Goal: Task Accomplishment & Management: Complete application form

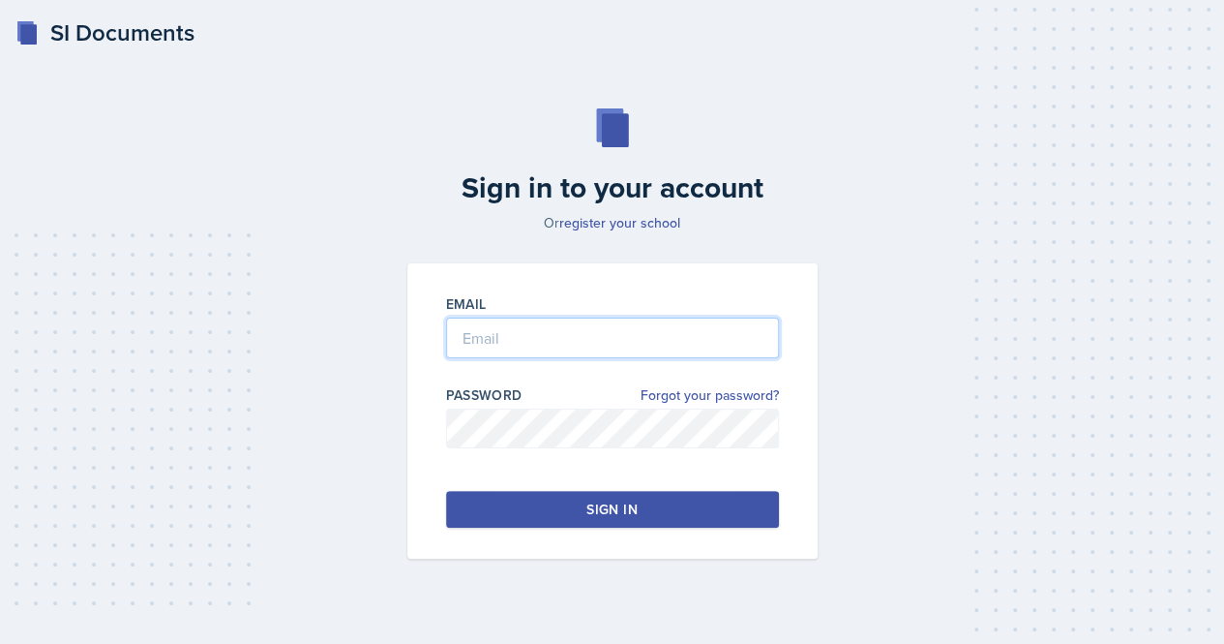
type input "[EMAIL_ADDRESS][DOMAIN_NAME]"
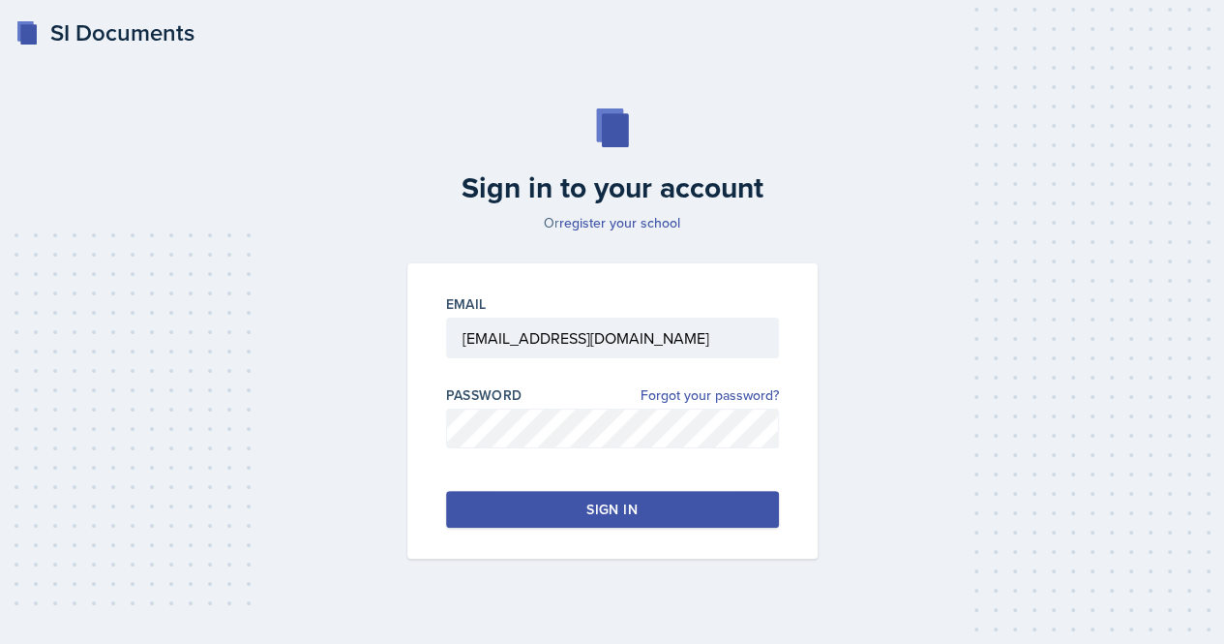
click at [674, 509] on button "Sign in" at bounding box center [612, 509] width 333 height 37
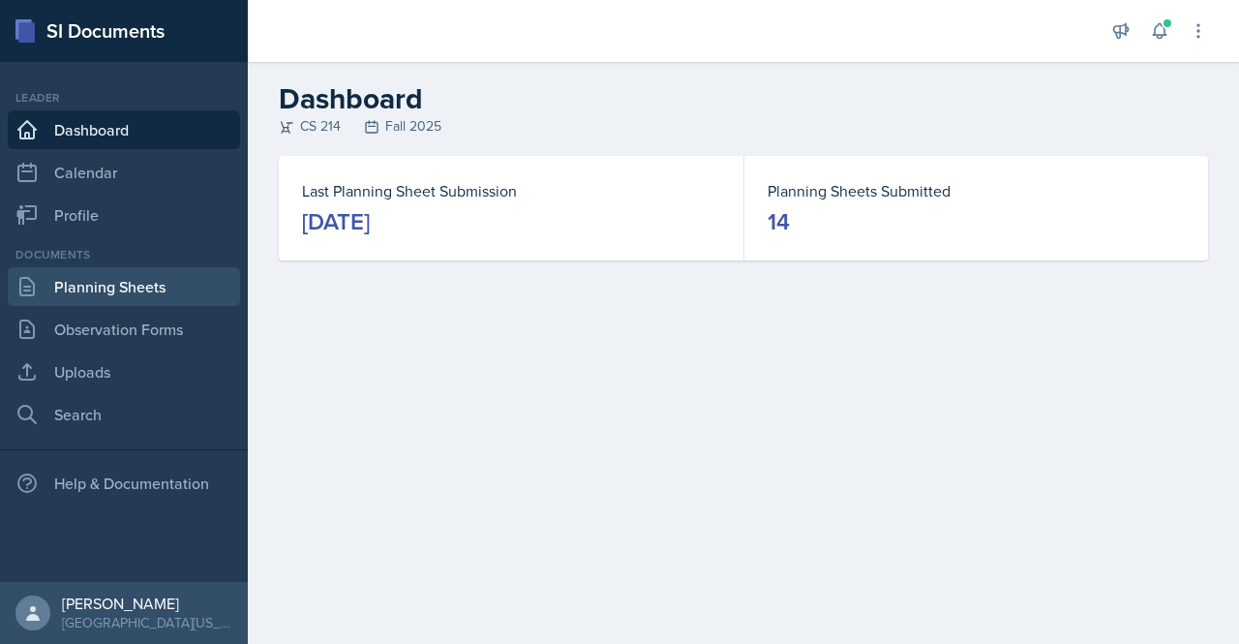
click at [122, 284] on link "Planning Sheets" at bounding box center [124, 286] width 232 height 39
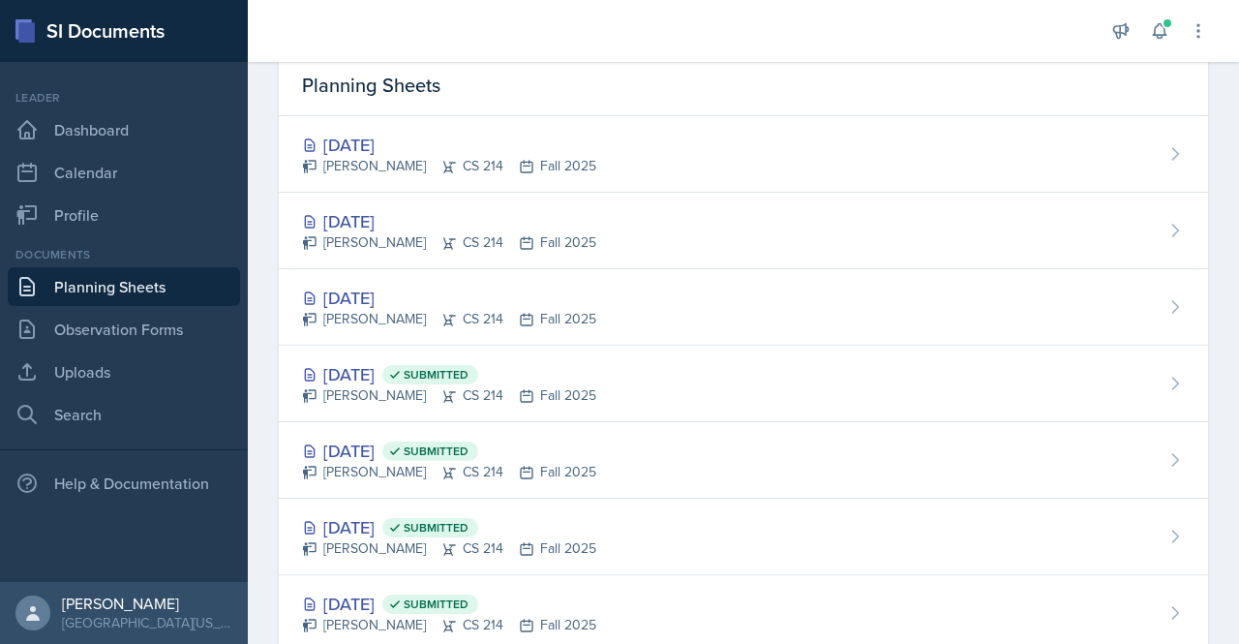
scroll to position [97, 0]
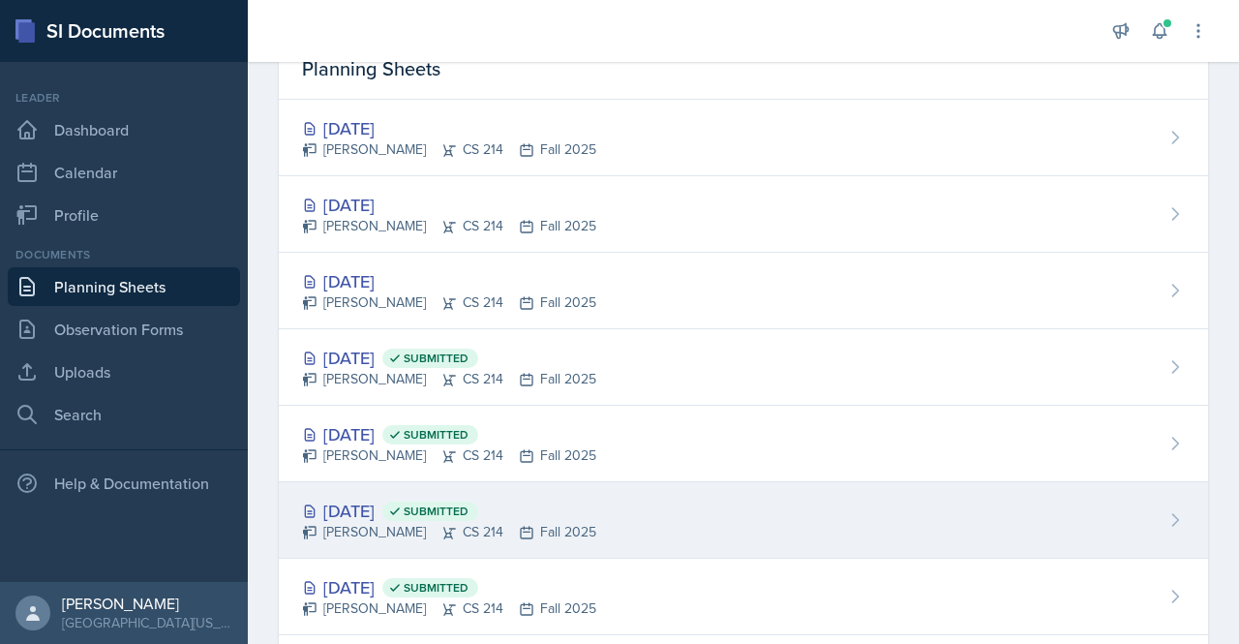
click at [408, 506] on div "[DATE] Submitted" at bounding box center [449, 511] width 294 height 26
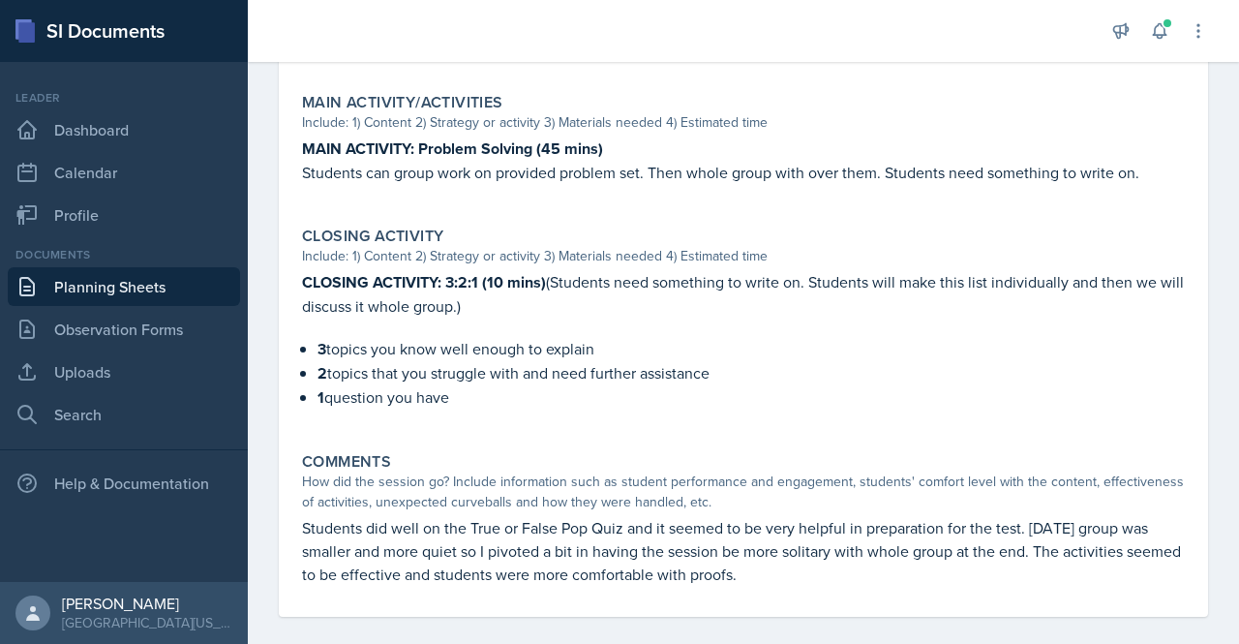
scroll to position [921, 0]
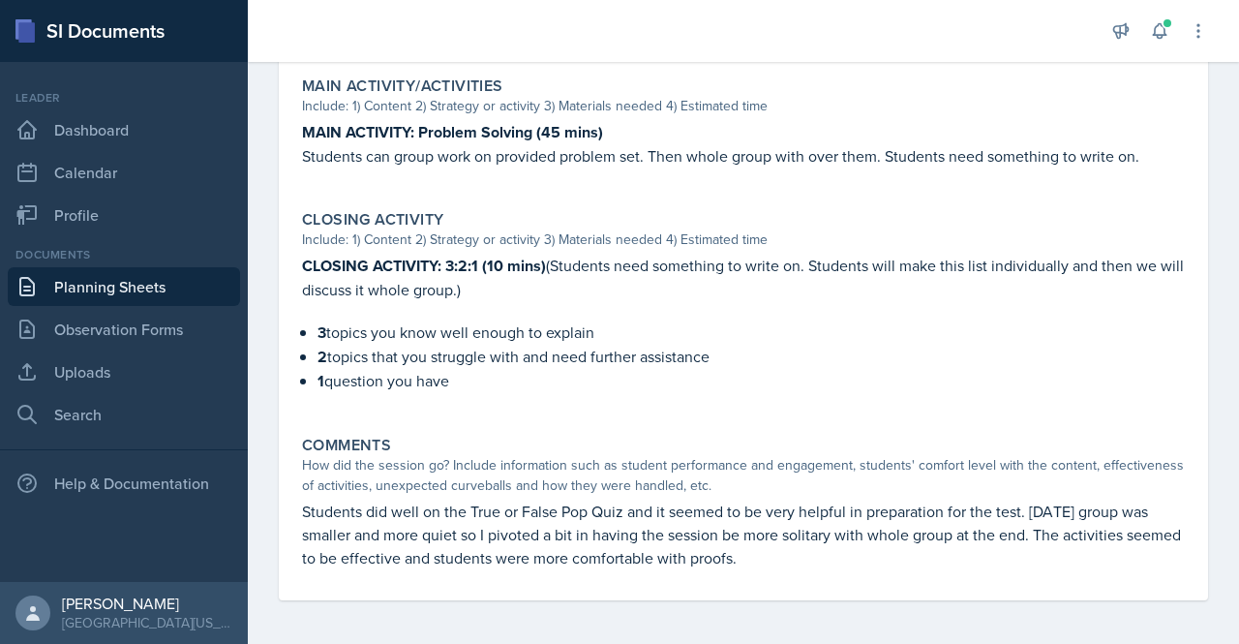
click at [132, 284] on link "Planning Sheets" at bounding box center [124, 286] width 232 height 39
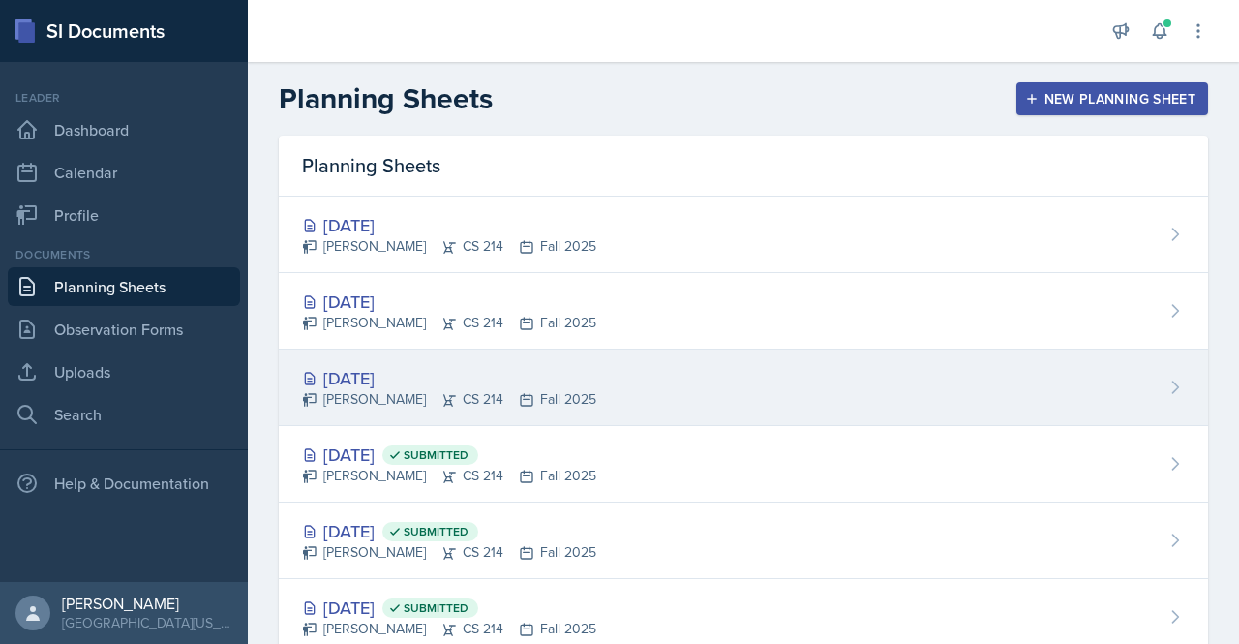
click at [403, 373] on div "[DATE]" at bounding box center [449, 378] width 294 height 26
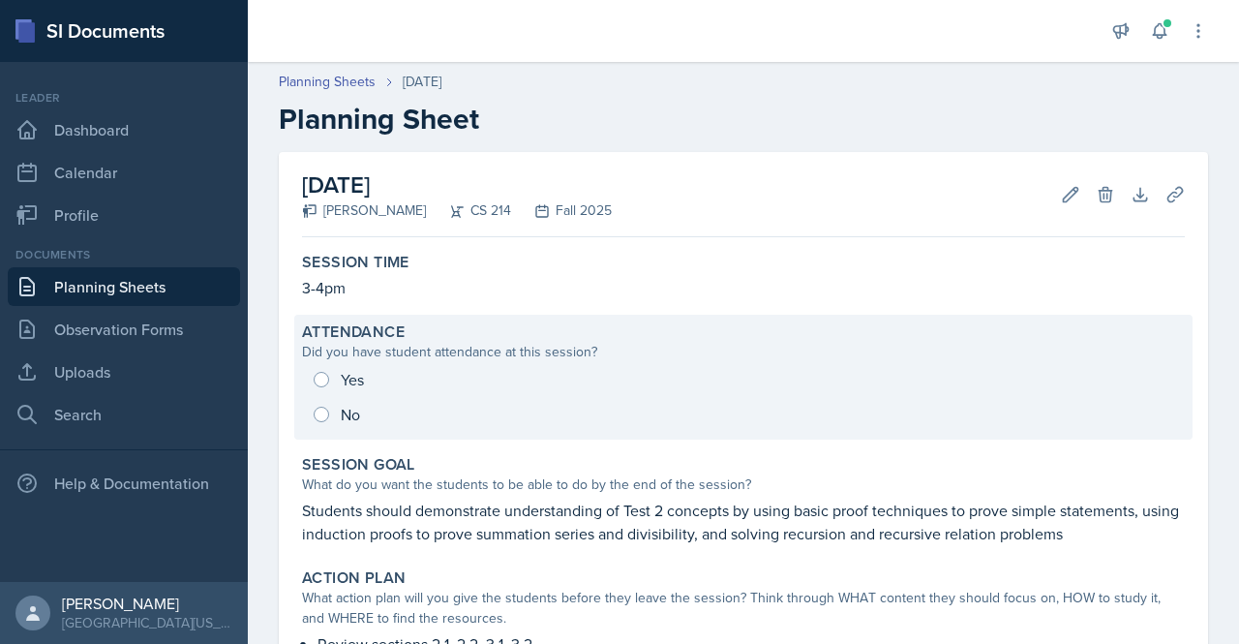
click at [320, 375] on div "Yes No" at bounding box center [743, 397] width 883 height 70
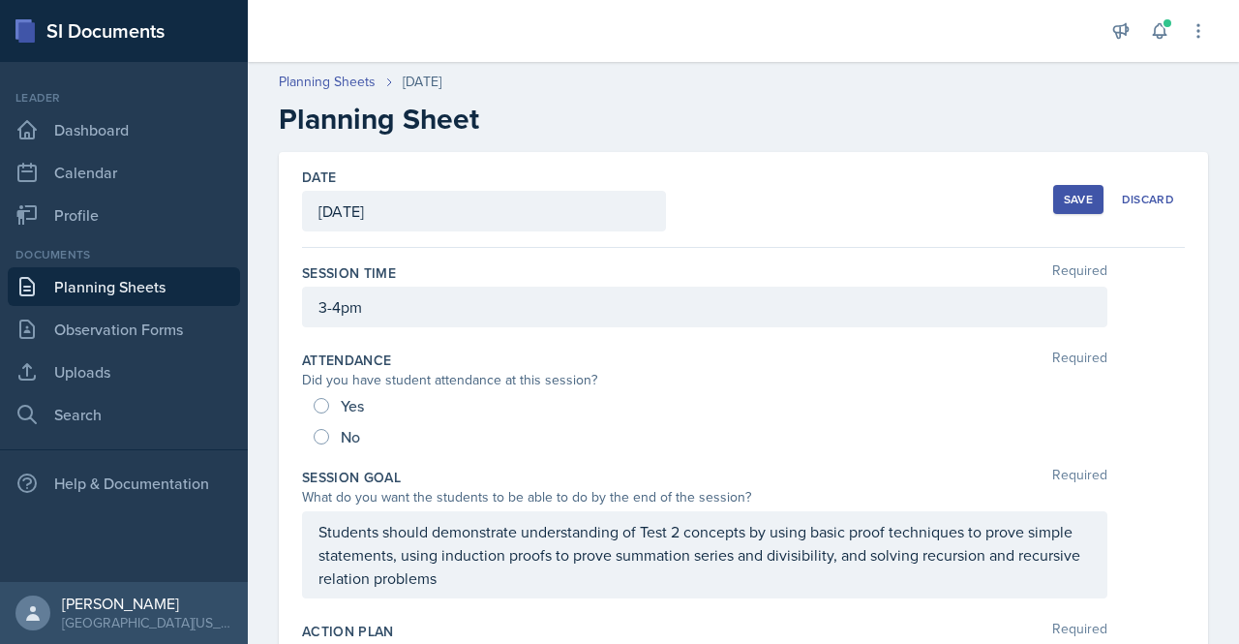
click at [313, 402] on div "Yes No" at bounding box center [743, 421] width 883 height 62
click at [318, 406] on input "Yes" at bounding box center [321, 405] width 15 height 15
radio input "true"
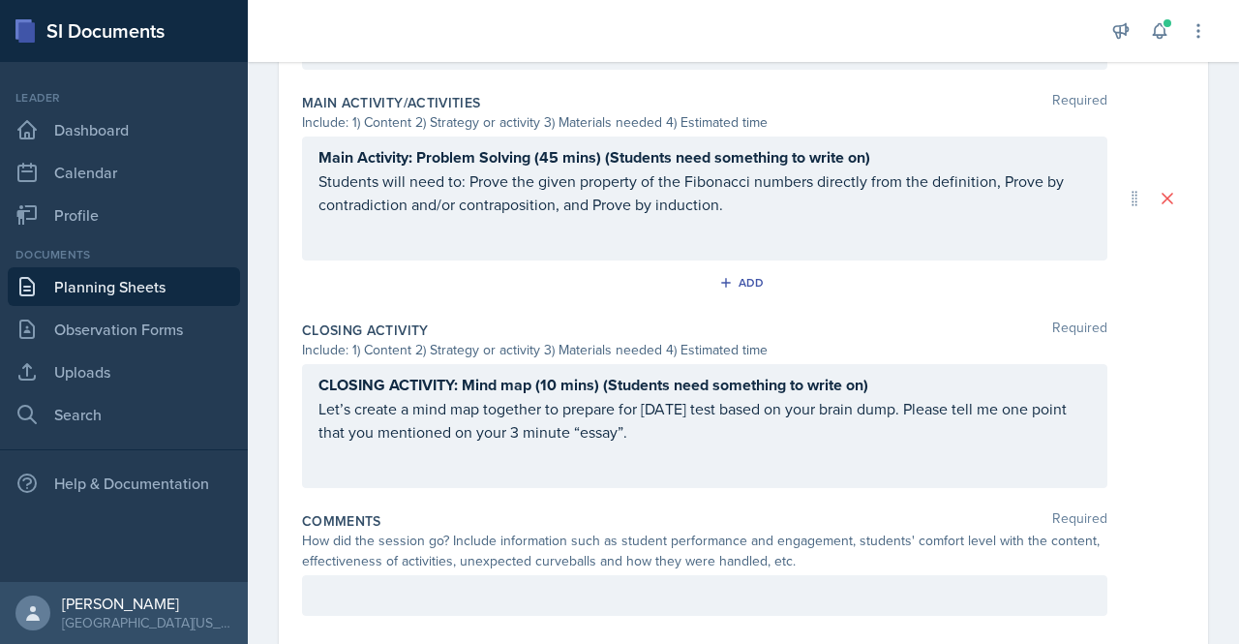
scroll to position [1110, 0]
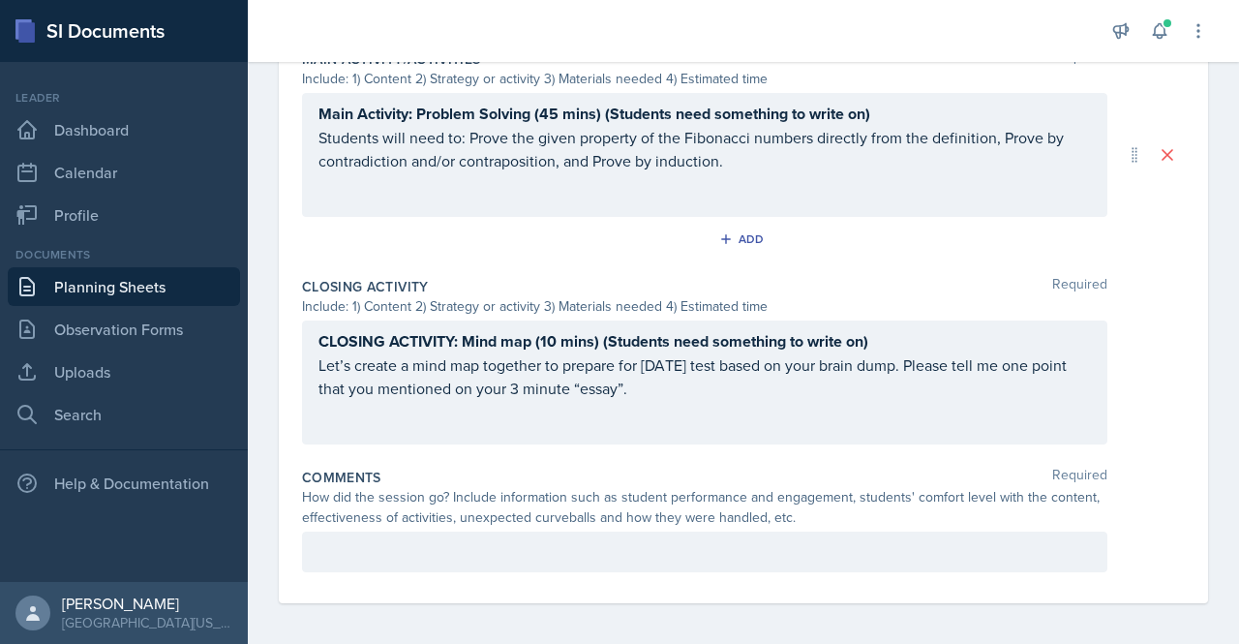
click at [805, 531] on div at bounding box center [704, 551] width 805 height 41
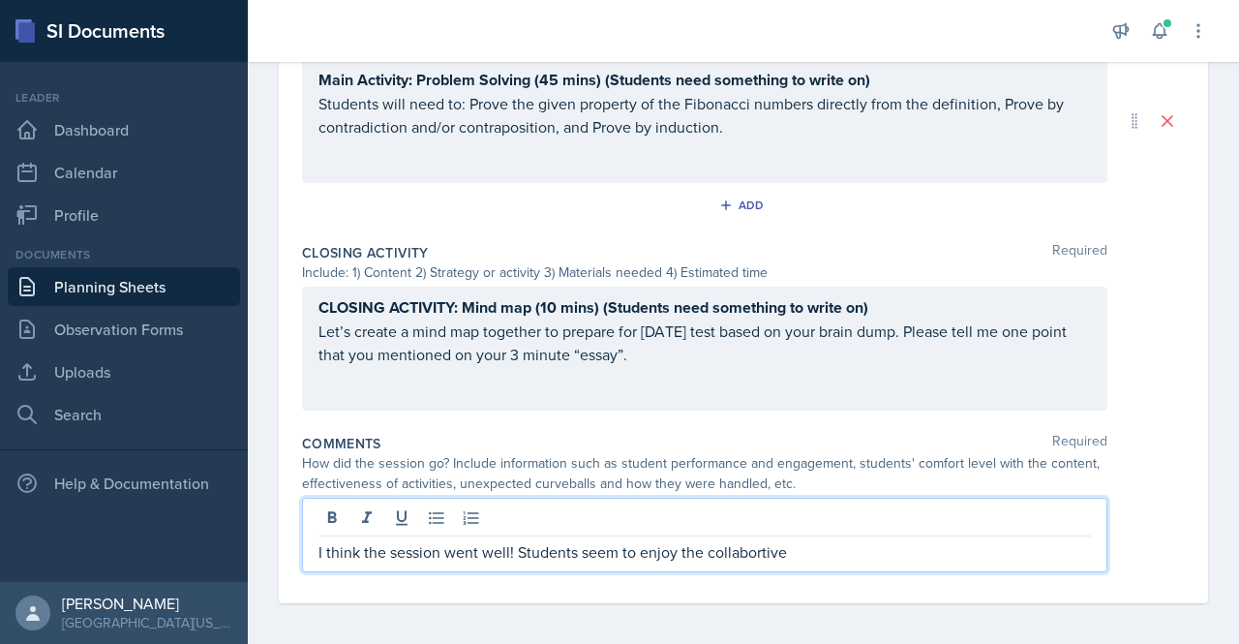
click at [733, 549] on p "I think the session went well! Students seem to enjoy the collabortive" at bounding box center [704, 551] width 772 height 23
click at [821, 118] on p "Students will need to: Prove the given property of the Fibonacci numbers direct…" at bounding box center [704, 115] width 772 height 46
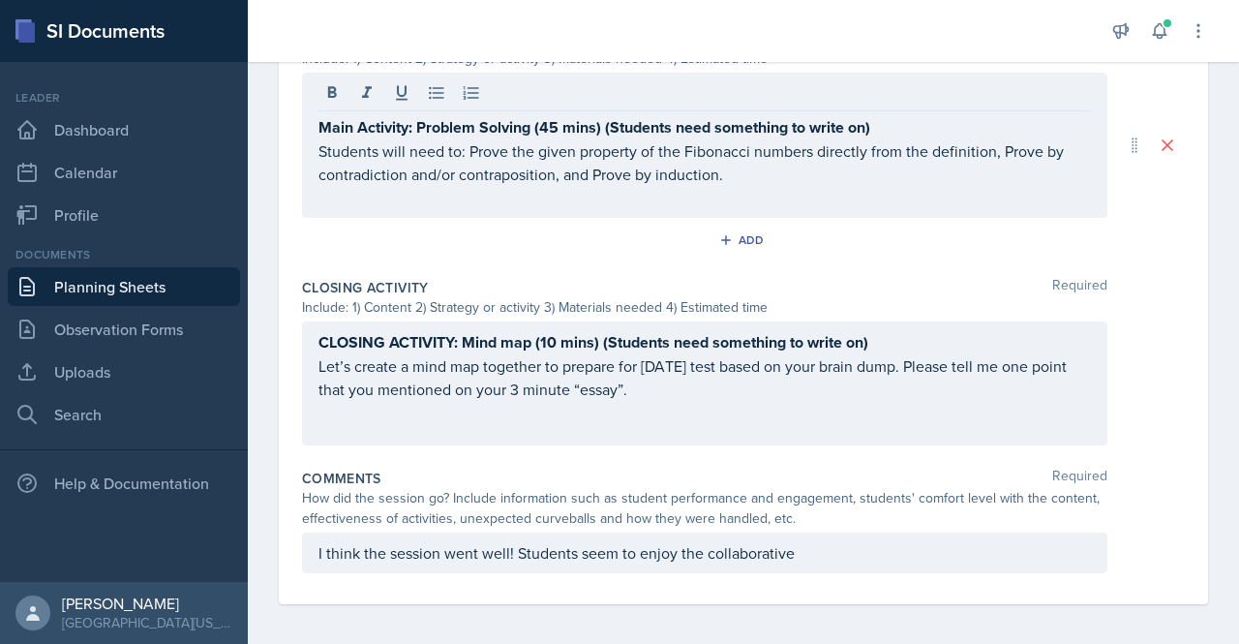
click at [811, 522] on div "How did the session go? Include information such as student performance and eng…" at bounding box center [704, 508] width 805 height 41
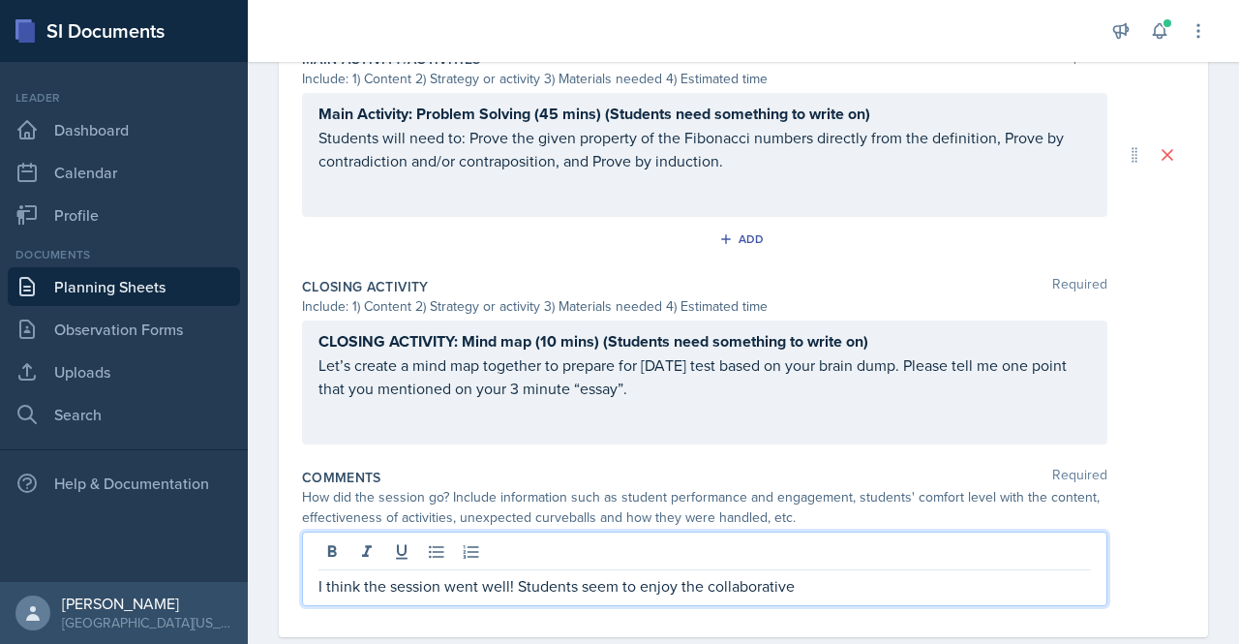
click at [815, 541] on div "I think the session went well! Students seem to enjoy the collaborative" at bounding box center [704, 568] width 805 height 75
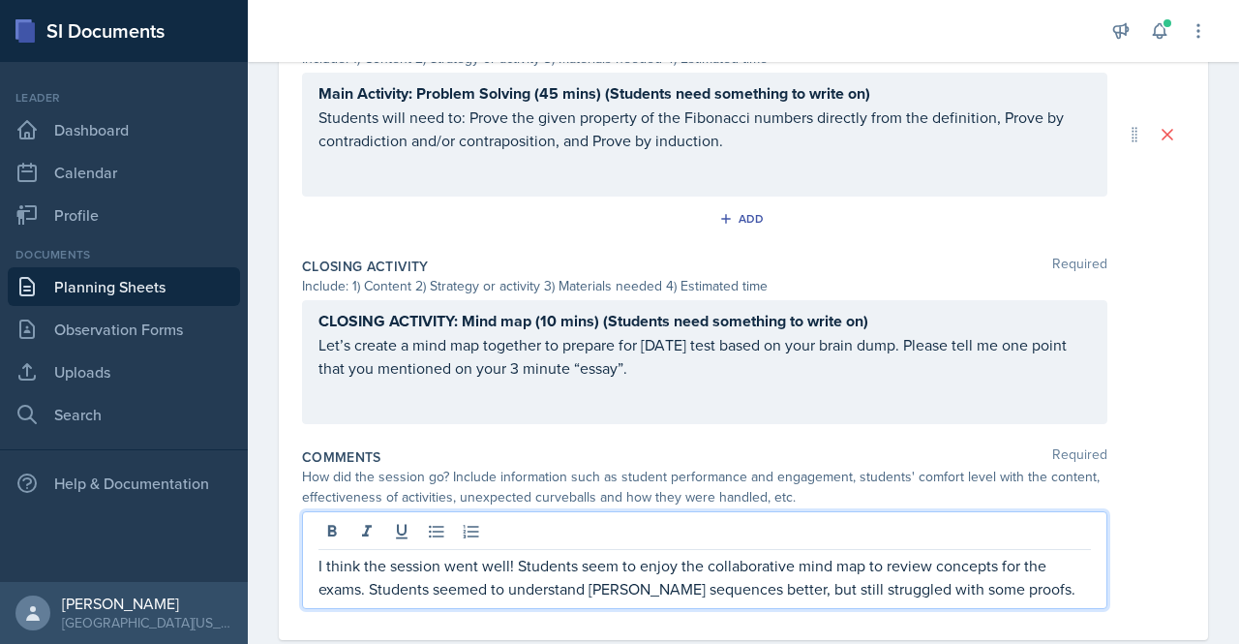
click at [644, 593] on p "I think the session went well! Students seem to enjoy the collaborative mind ma…" at bounding box center [704, 577] width 772 height 46
click at [1042, 586] on p "I think the session went well! Students seem to enjoy the collaborative mind ma…" at bounding box center [704, 577] width 772 height 46
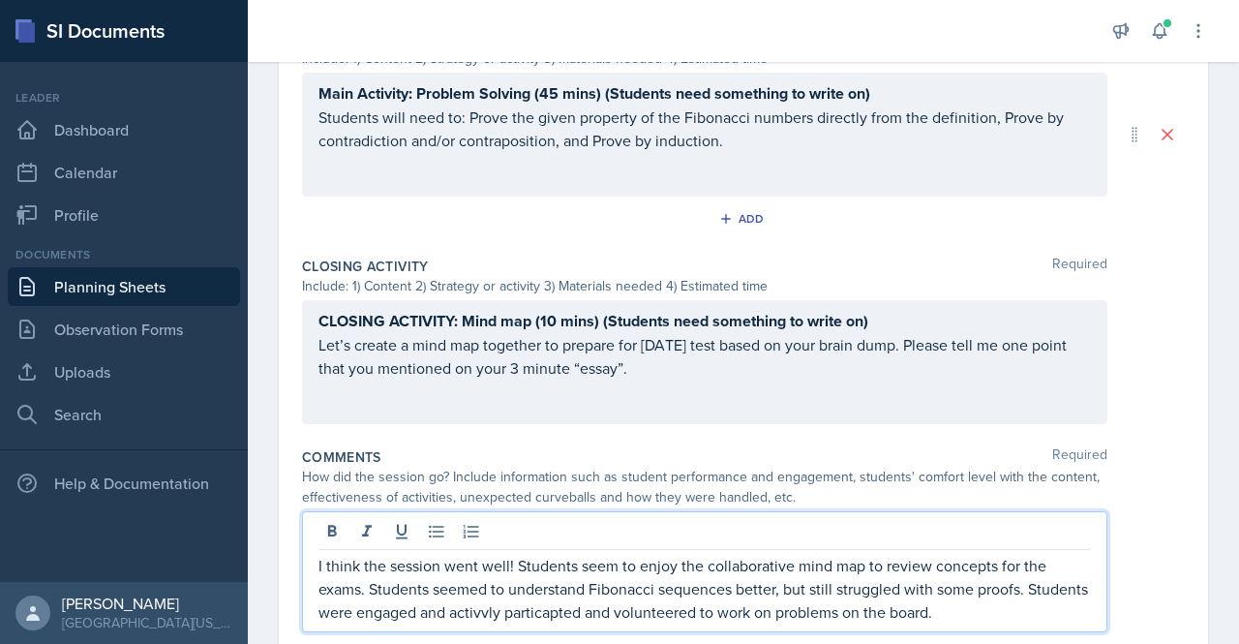
click at [548, 609] on p "I think the session went well! Students seem to enjoy the collaborative mind ma…" at bounding box center [704, 589] width 772 height 70
click at [602, 601] on p "I think the session went well! Students seem to enjoy the collaborative mind ma…" at bounding box center [704, 589] width 772 height 70
click at [1030, 610] on p "I think the session went well! Students seem to enjoy the collaborative mind ma…" at bounding box center [704, 589] width 772 height 70
click at [481, 610] on p "I think the session went well! Students seem to enjoy the collaborative mind ma…" at bounding box center [704, 589] width 772 height 70
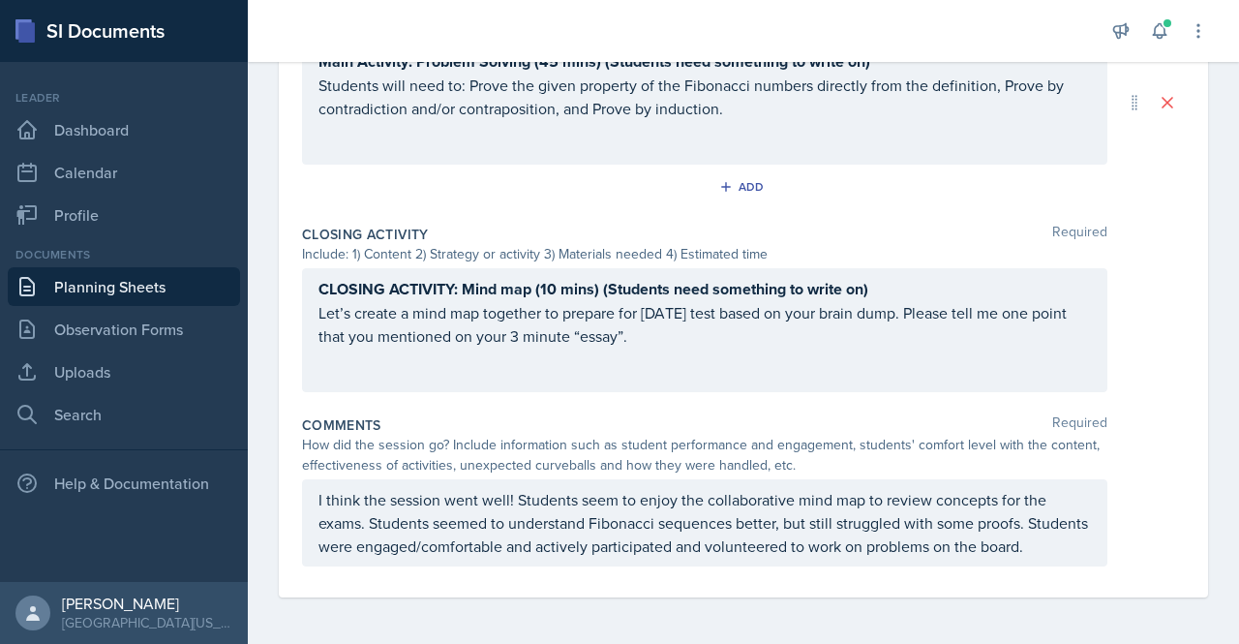
click at [501, 557] on p "I think the session went well! Students seem to enjoy the collaborative mind ma…" at bounding box center [704, 523] width 772 height 70
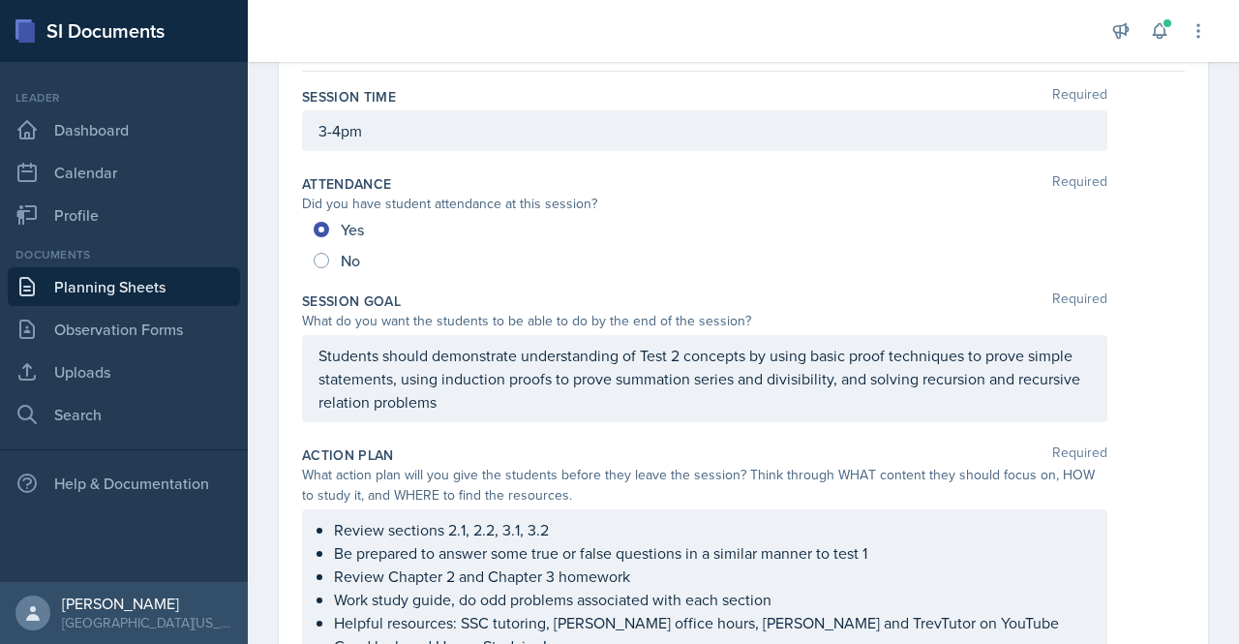
scroll to position [0, 0]
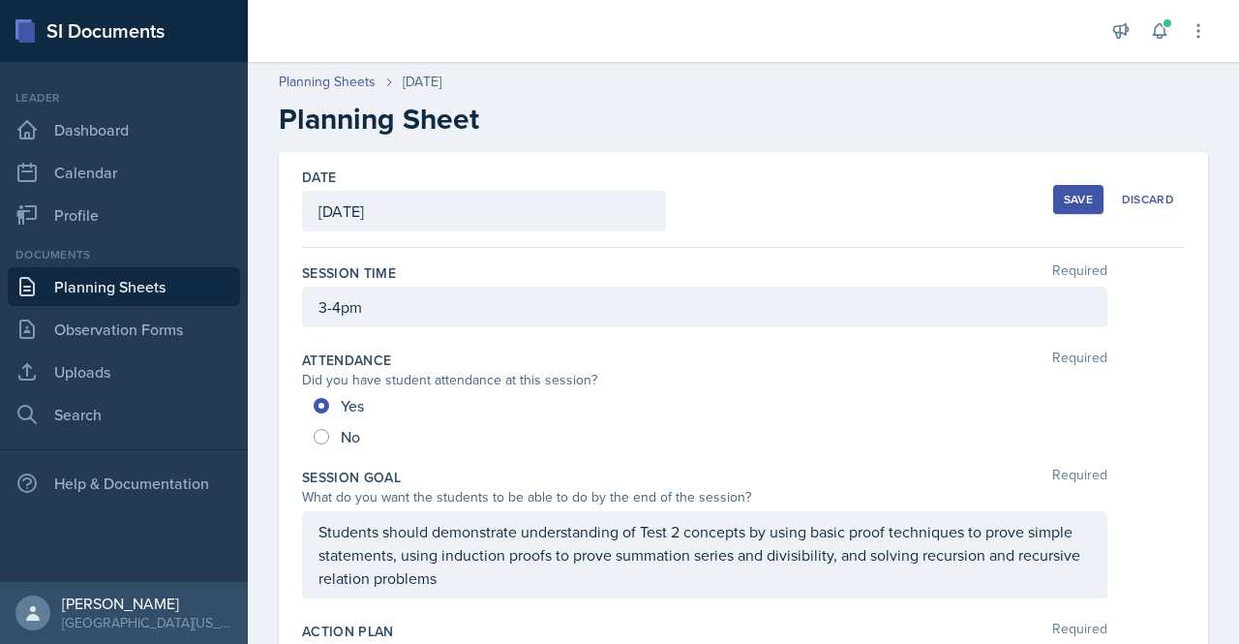
click at [1064, 195] on div "Save" at bounding box center [1078, 199] width 29 height 15
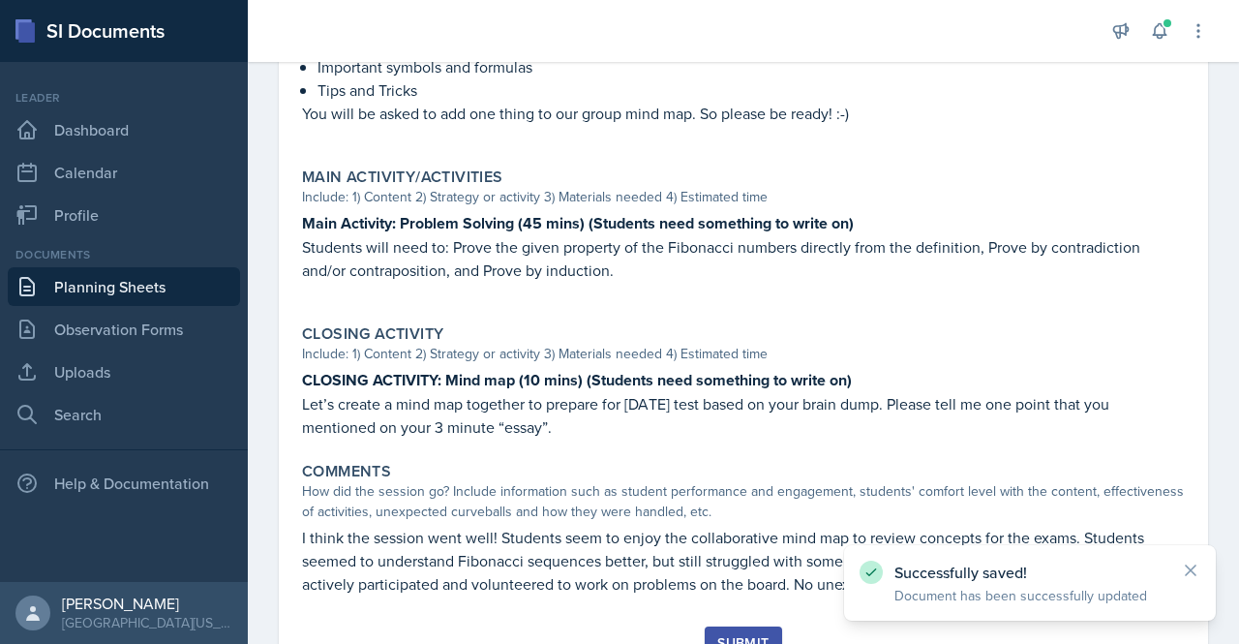
scroll to position [983, 0]
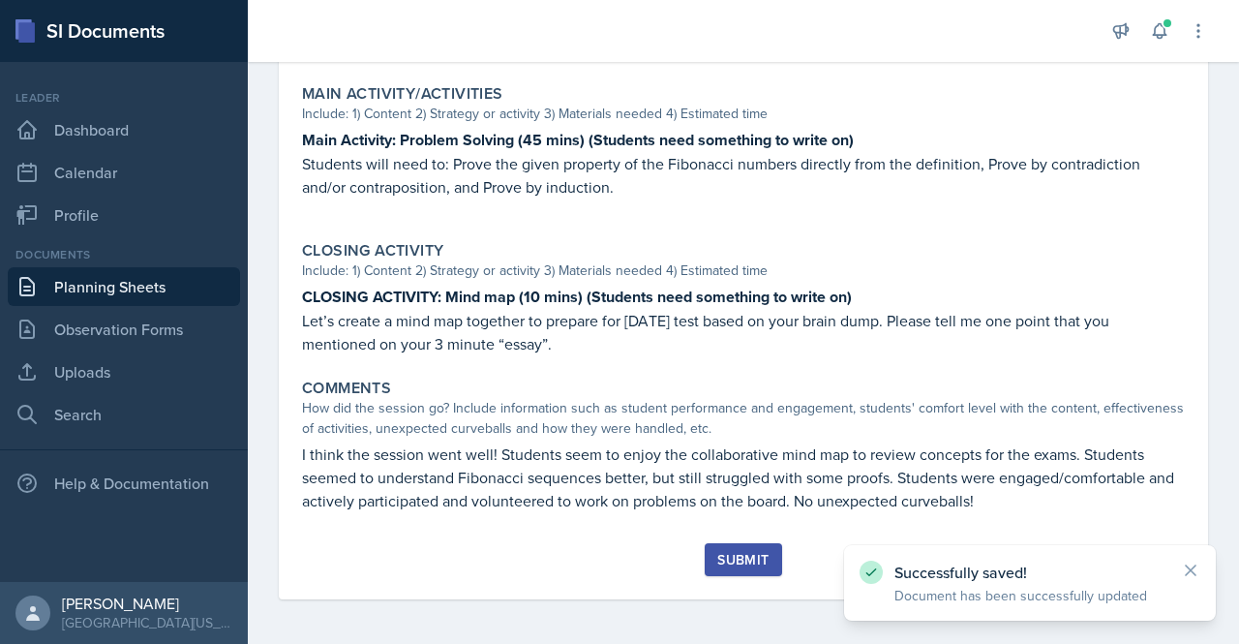
click at [737, 563] on div "Submit" at bounding box center [742, 559] width 51 height 15
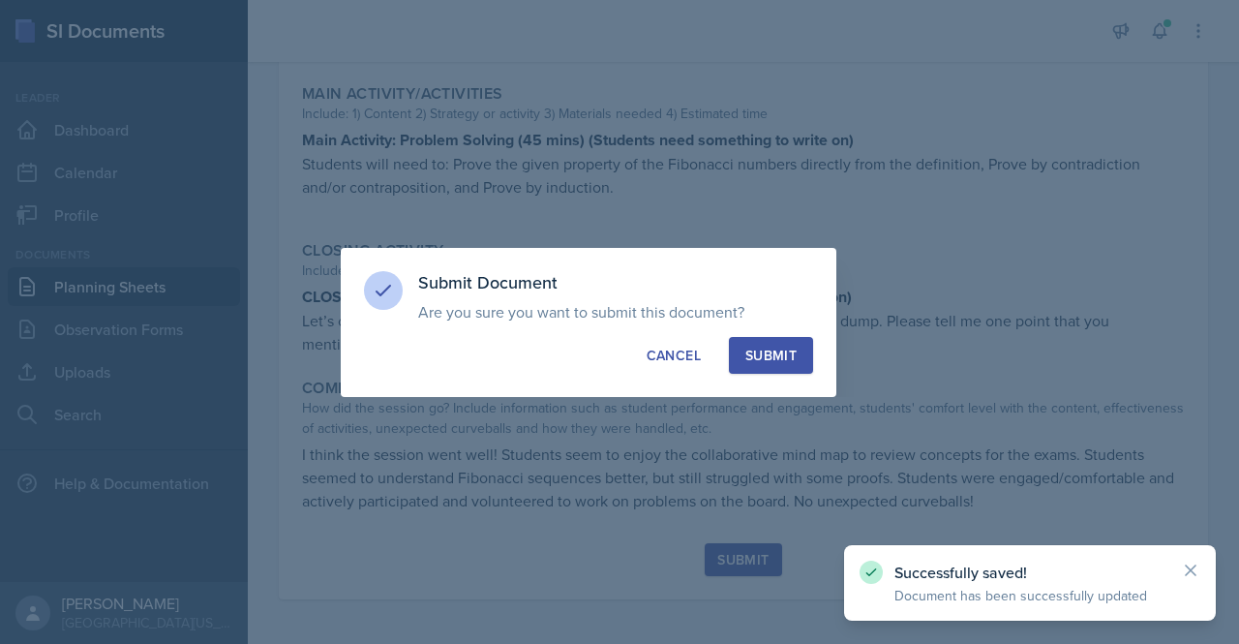
click at [739, 336] on div "Submit Document Are you sure you want to submit this document? This document wi…" at bounding box center [589, 322] width 496 height 149
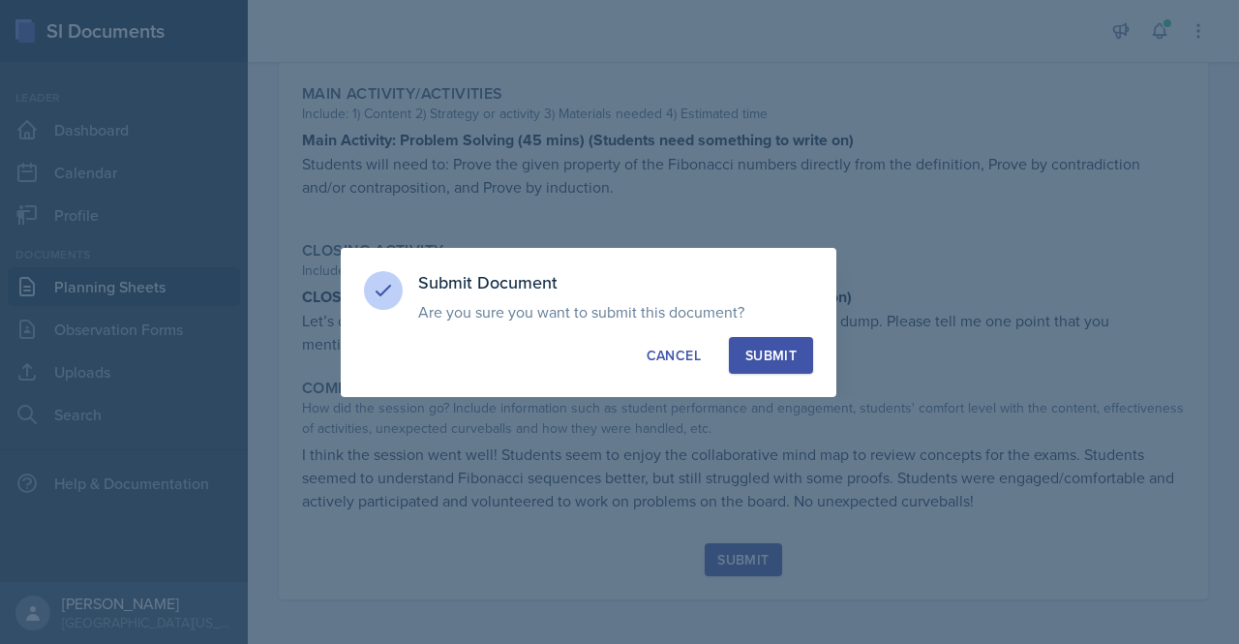
click at [775, 361] on div "Submit" at bounding box center [770, 355] width 51 height 19
radio input "true"
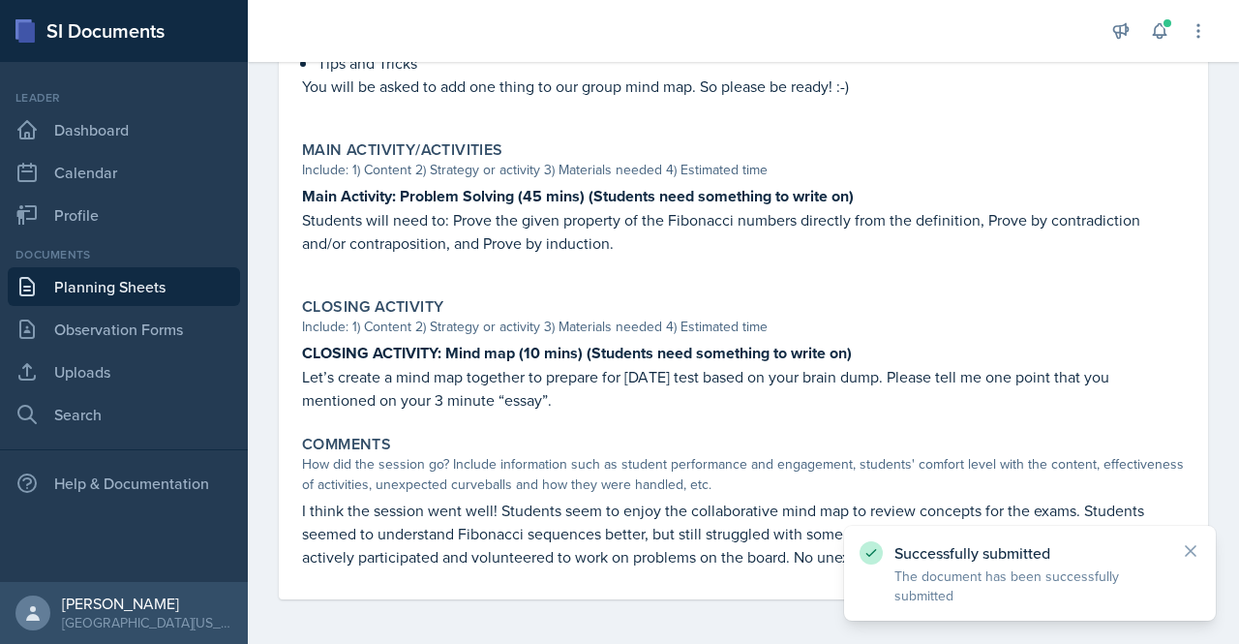
click at [164, 283] on link "Planning Sheets" at bounding box center [124, 286] width 232 height 39
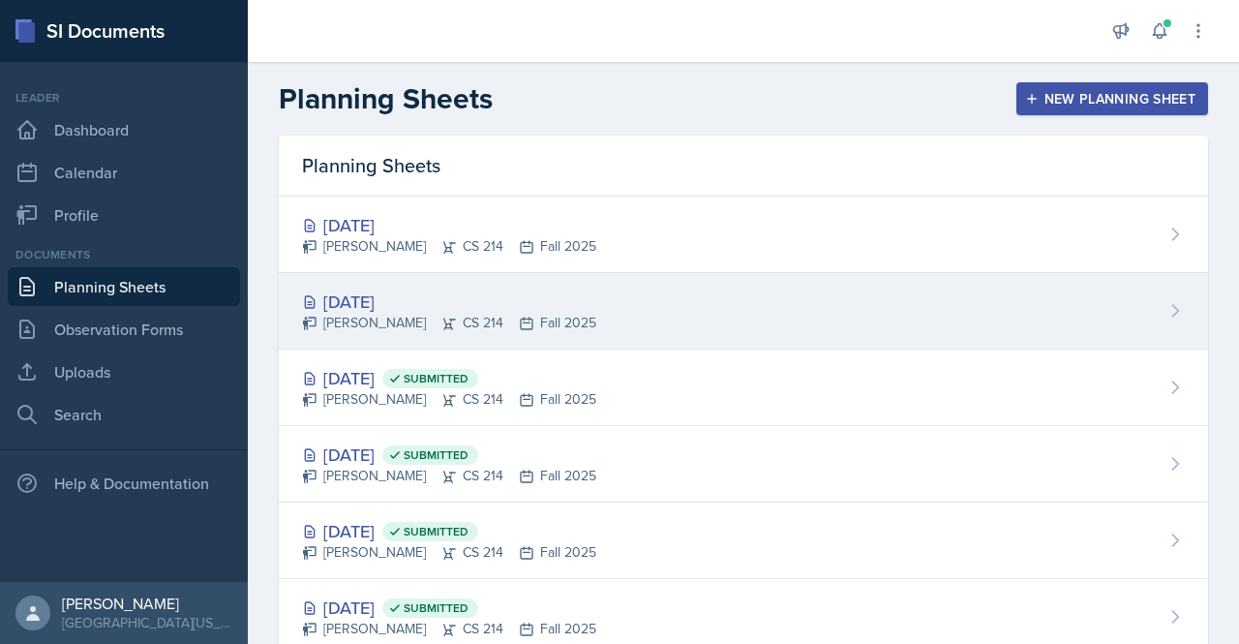
click at [412, 302] on div "[DATE]" at bounding box center [449, 301] width 294 height 26
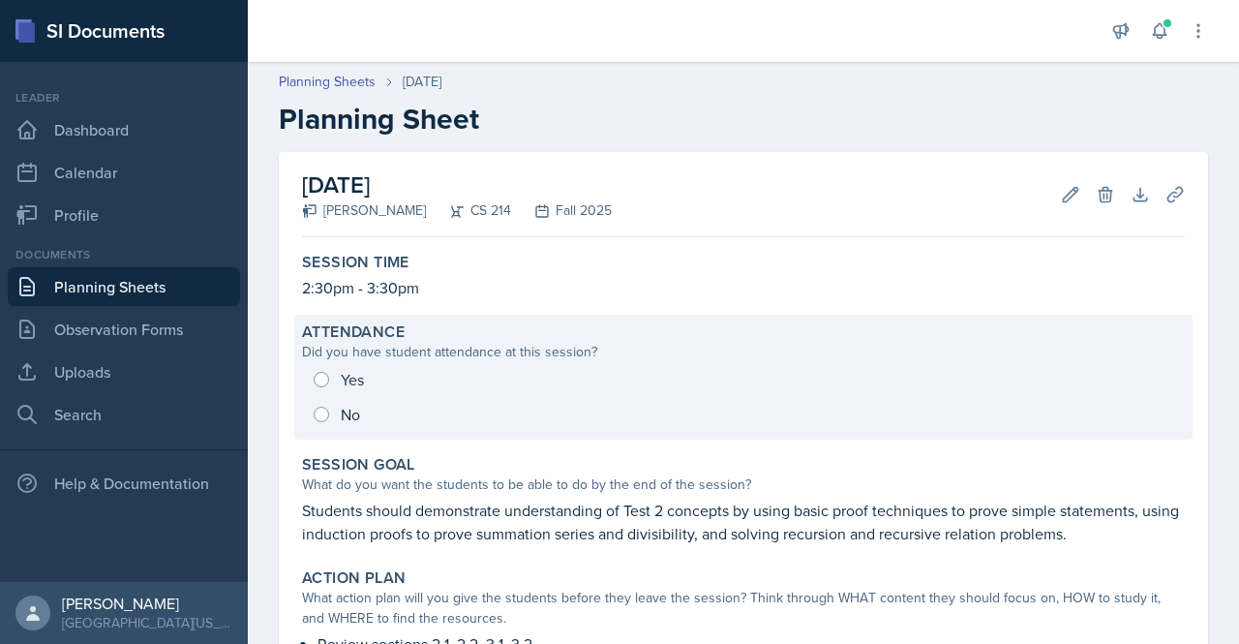
click at [345, 377] on div "Yes No" at bounding box center [743, 397] width 883 height 70
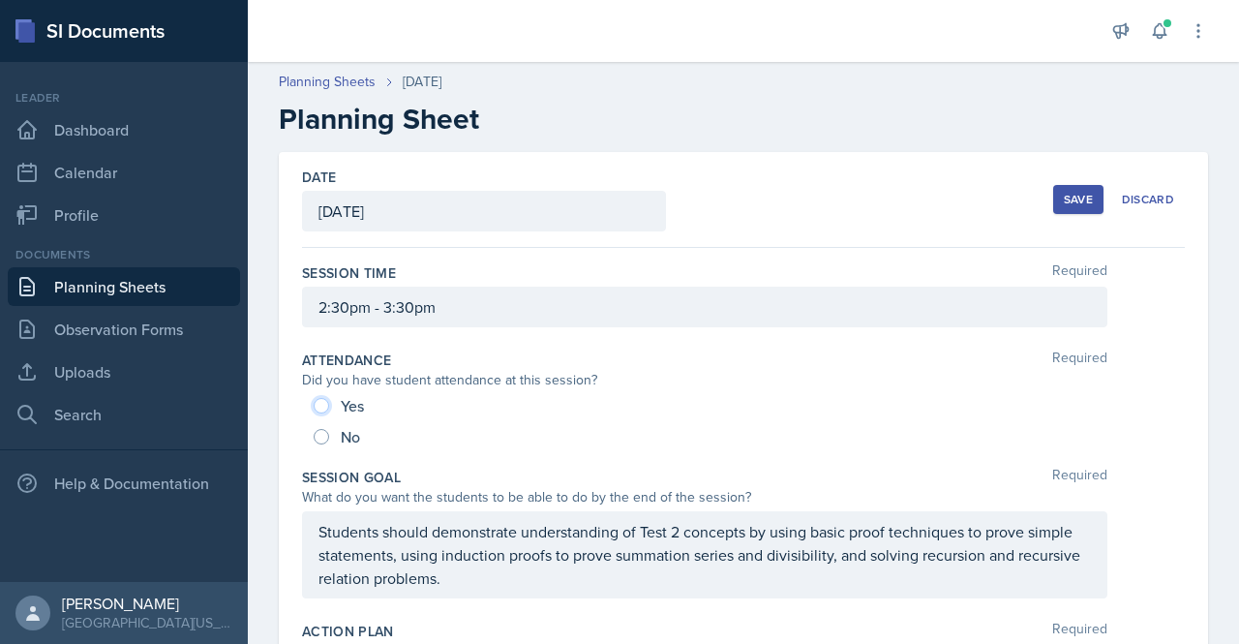
click at [316, 400] on input "Yes" at bounding box center [321, 405] width 15 height 15
radio input "true"
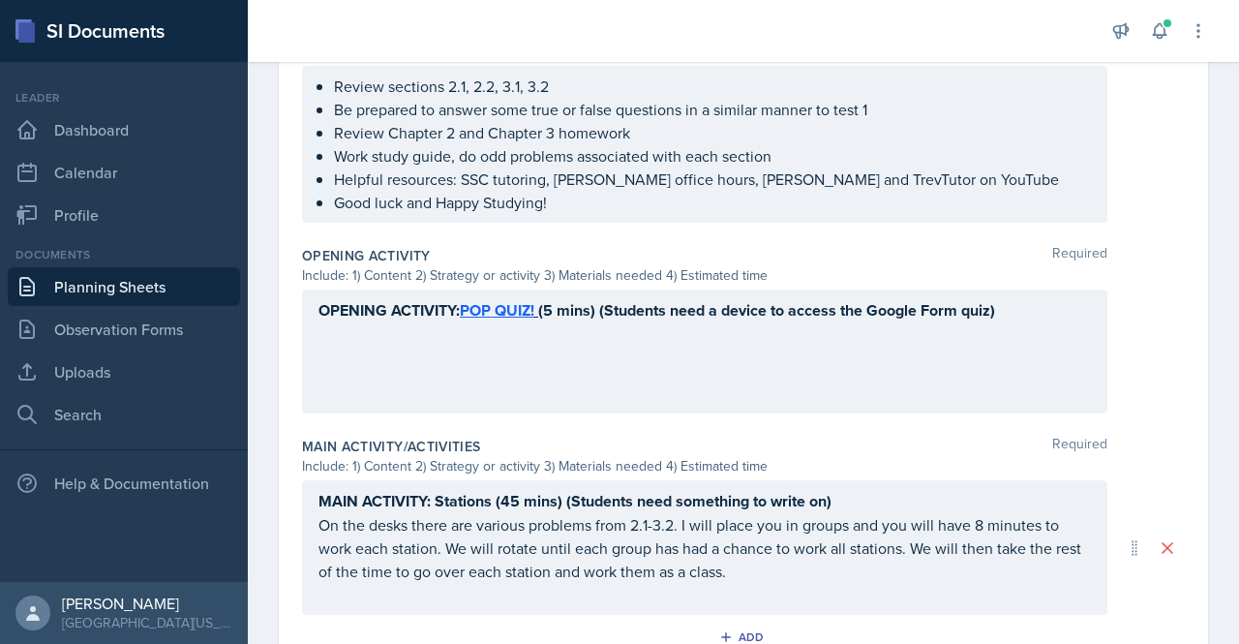
scroll to position [1017, 0]
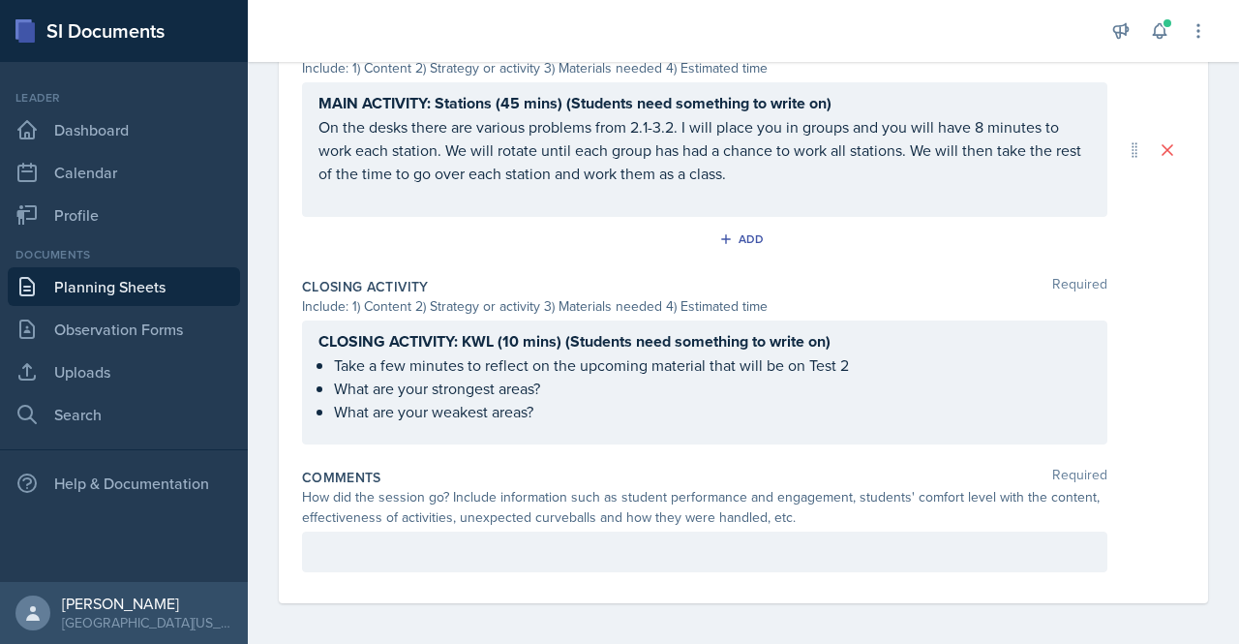
click at [853, 546] on p at bounding box center [704, 551] width 772 height 23
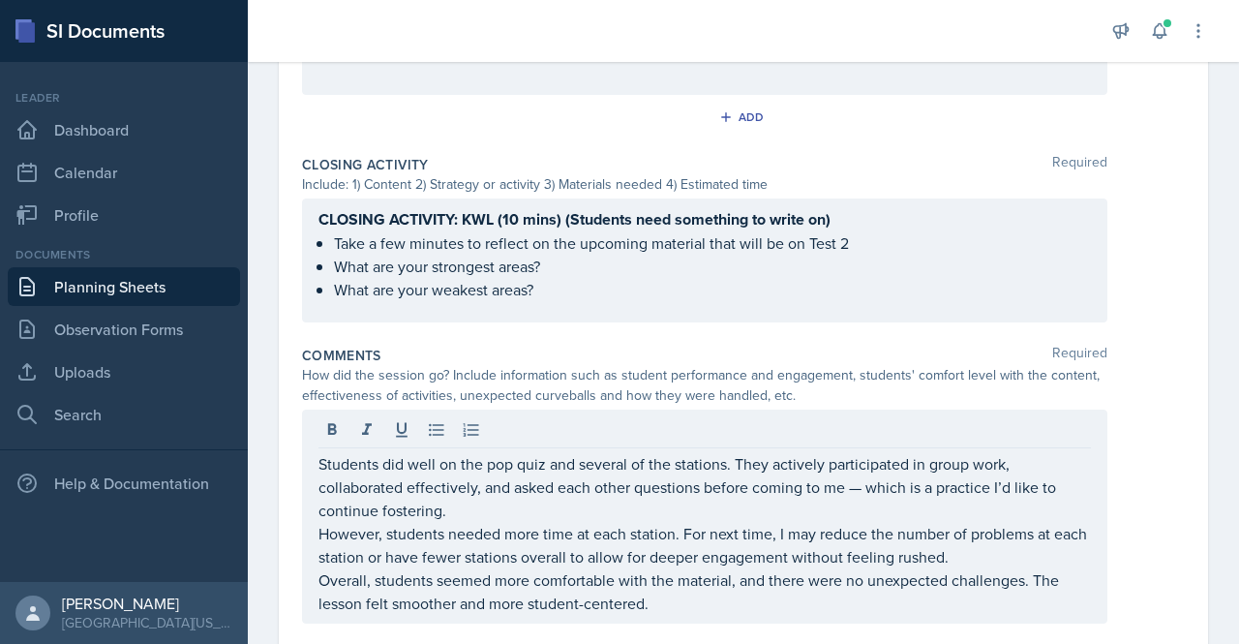
scroll to position [1136, 0]
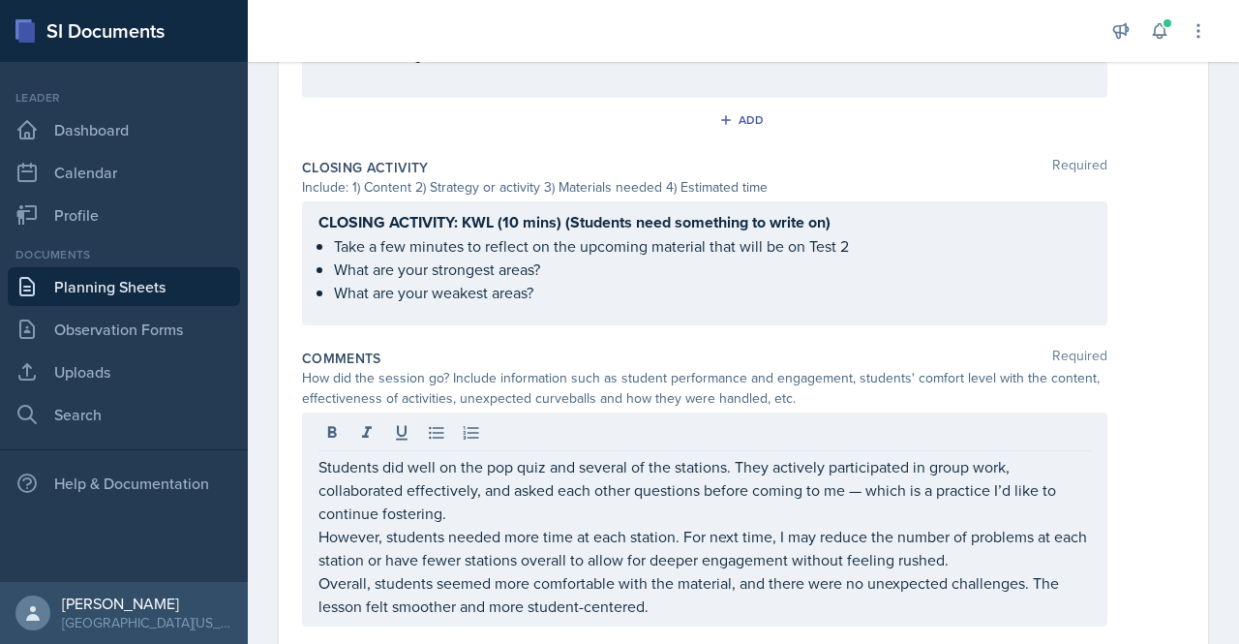
click at [863, 486] on p "Students did well on the pop quiz and several of the stations. They actively pa…" at bounding box center [704, 490] width 772 height 70
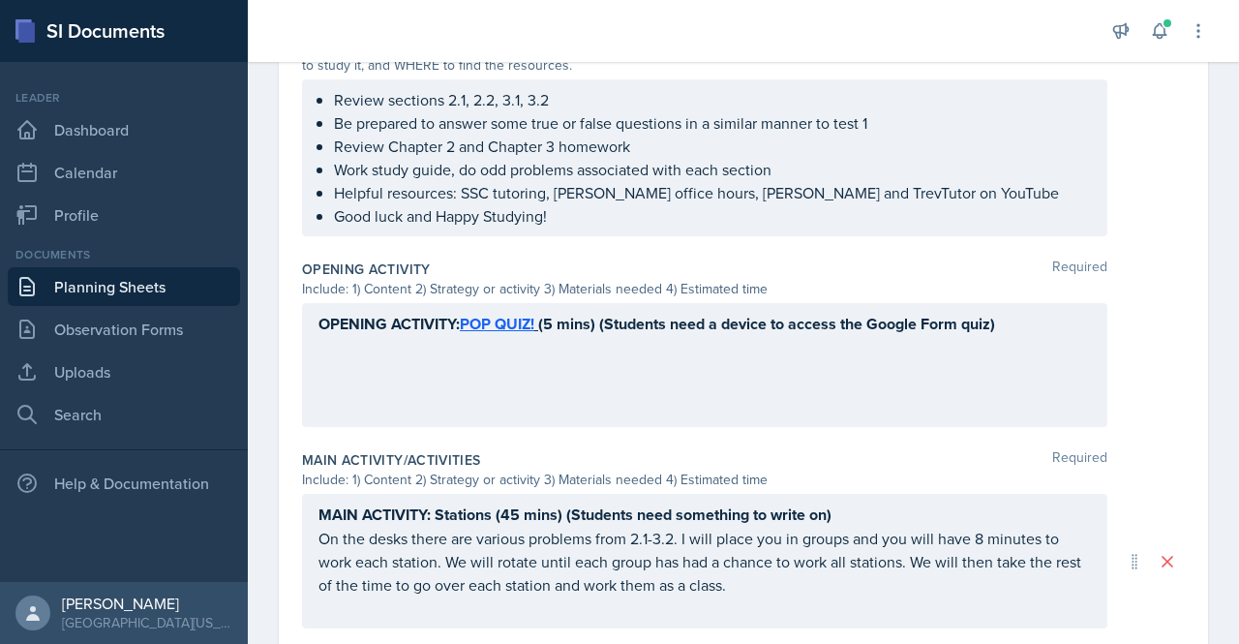
scroll to position [0, 0]
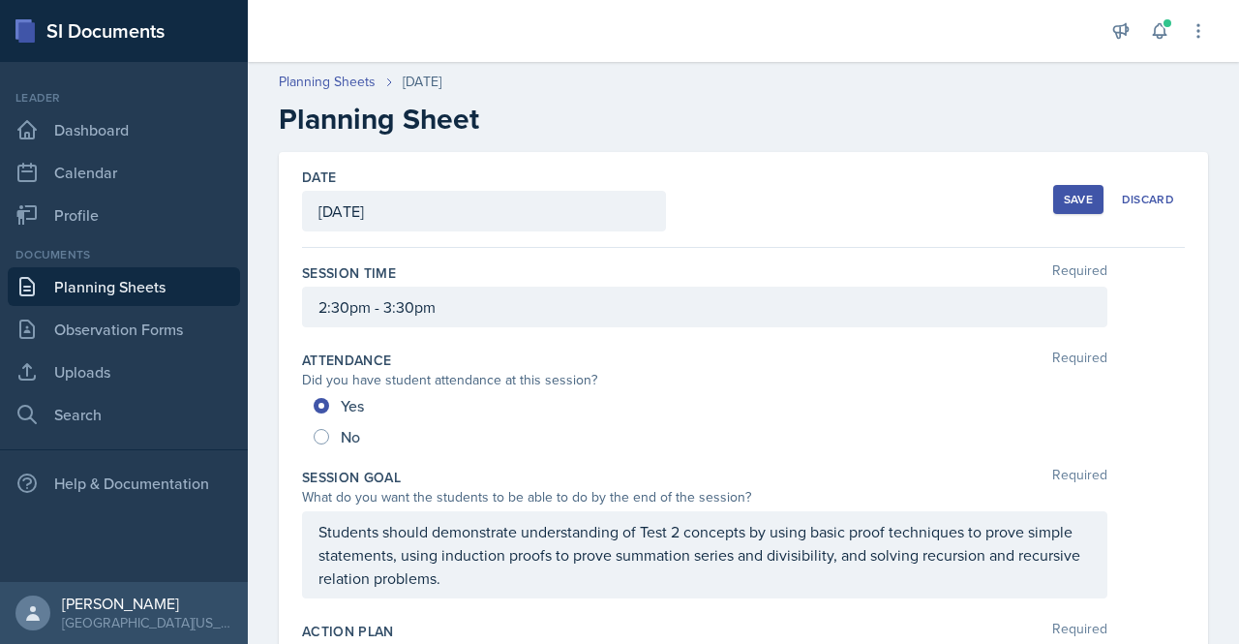
click at [1059, 210] on button "Save" at bounding box center [1078, 199] width 50 height 29
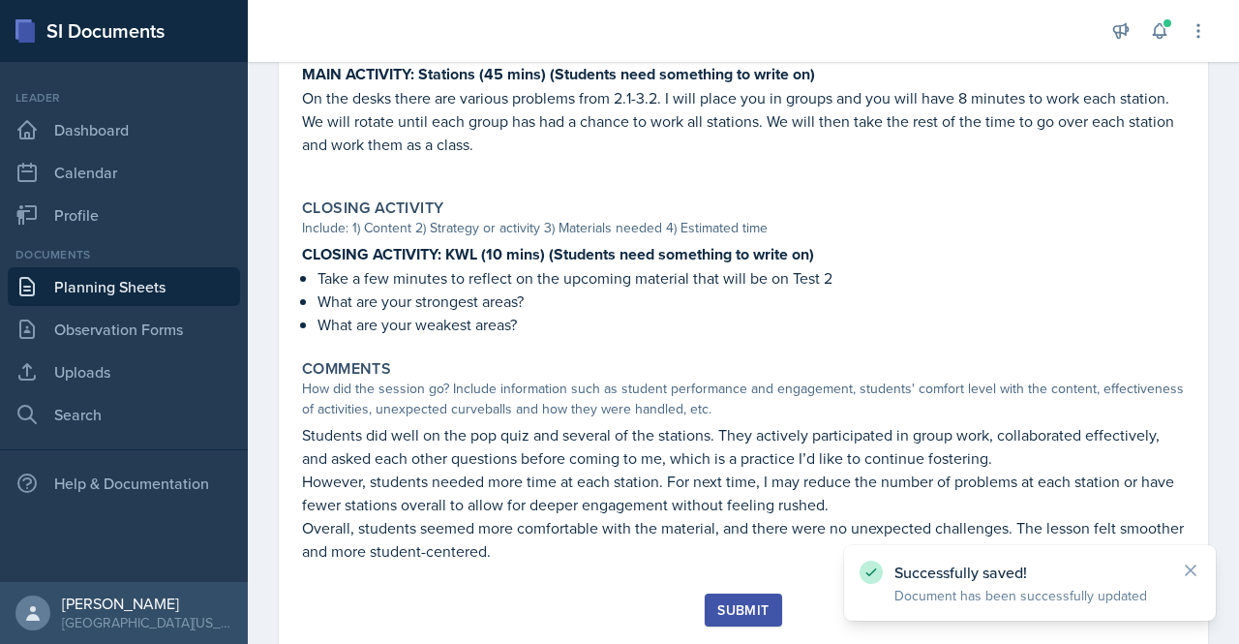
scroll to position [918, 0]
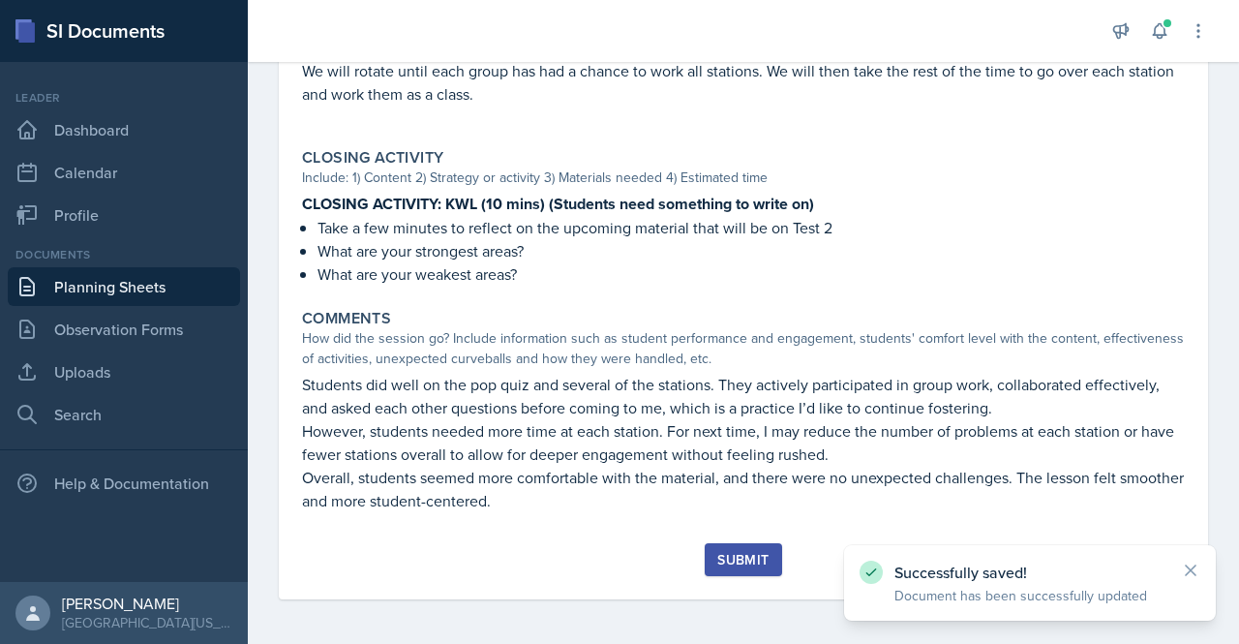
click at [748, 547] on button "Submit" at bounding box center [743, 559] width 76 height 33
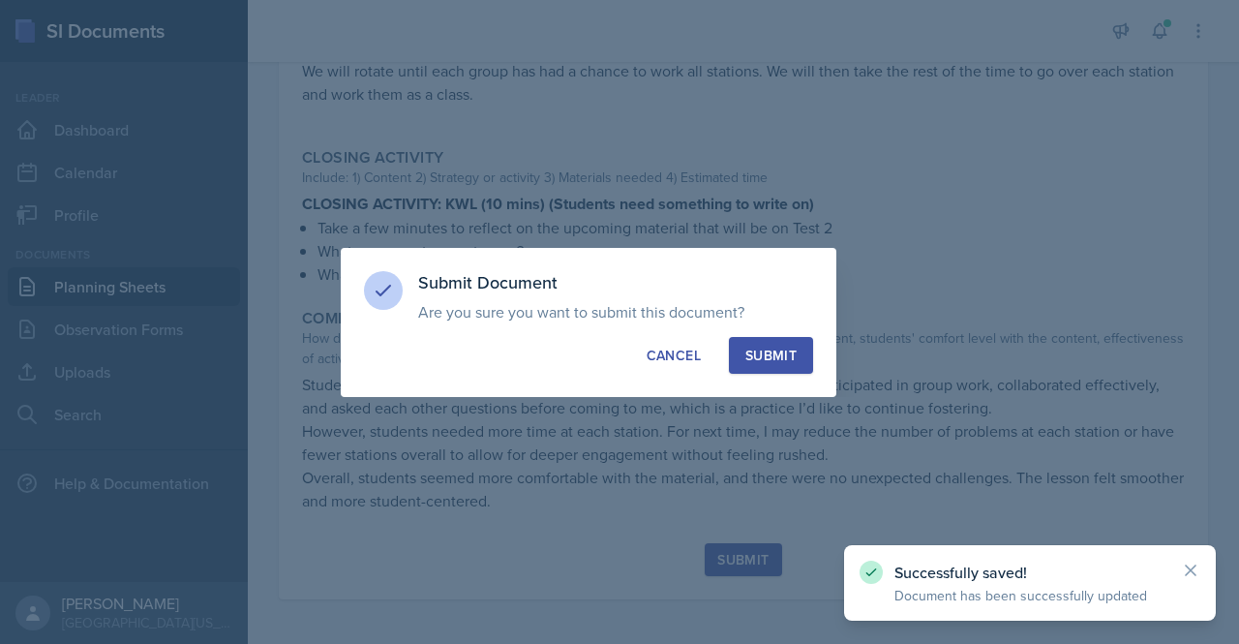
click at [755, 349] on div "Submit" at bounding box center [770, 355] width 51 height 19
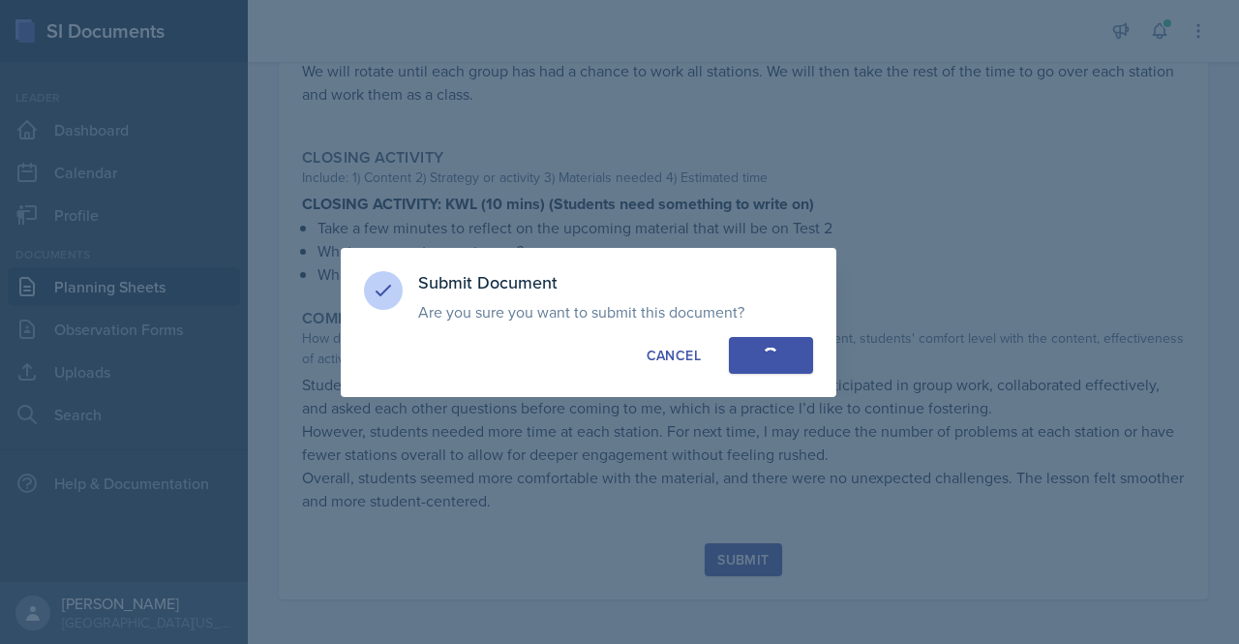
radio input "true"
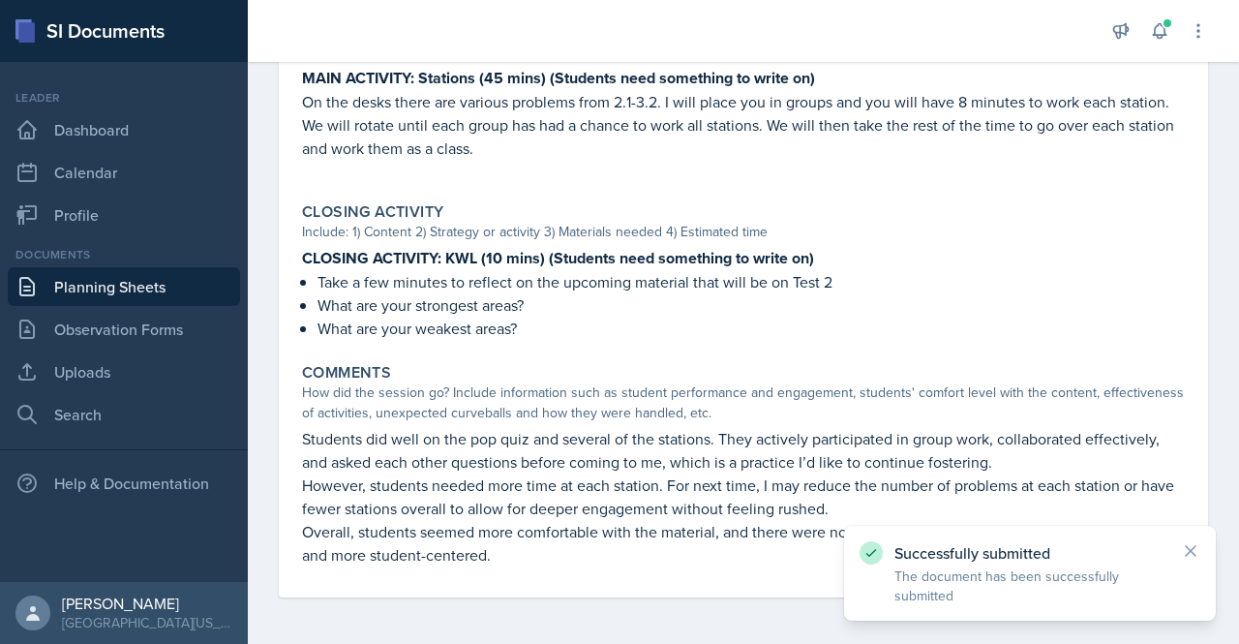
scroll to position [861, 0]
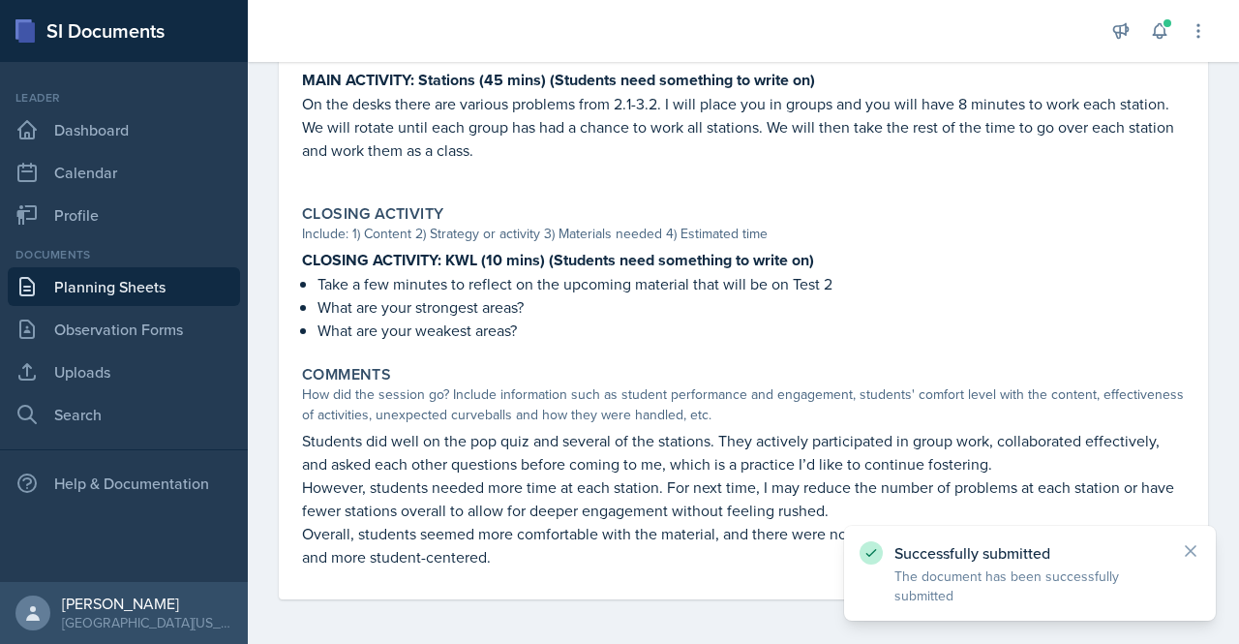
click at [99, 262] on div "Documents" at bounding box center [124, 254] width 232 height 17
click at [103, 276] on link "Planning Sheets" at bounding box center [124, 286] width 232 height 39
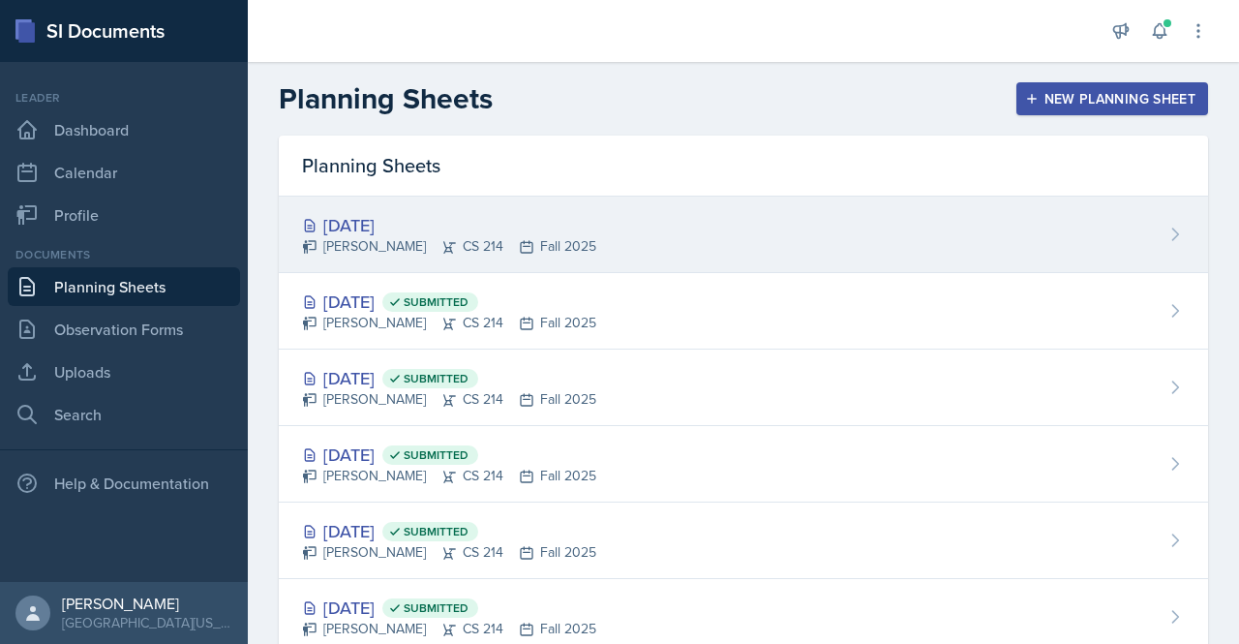
click at [420, 216] on div "[DATE]" at bounding box center [449, 225] width 294 height 26
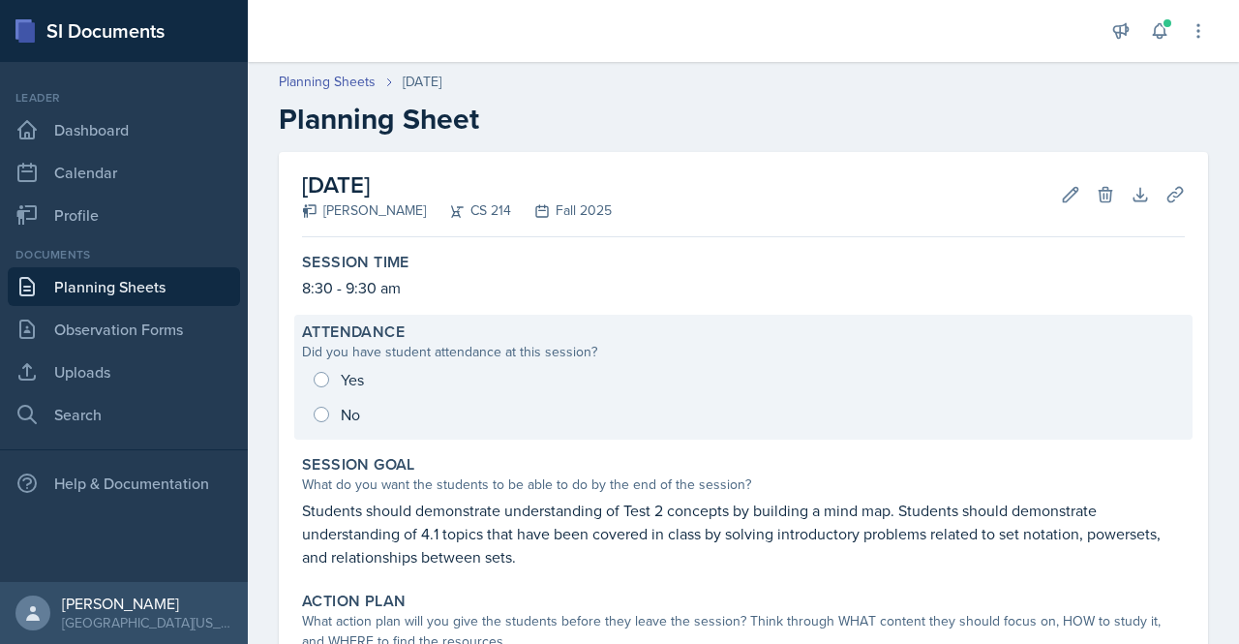
click at [332, 415] on div "Yes No" at bounding box center [743, 397] width 883 height 70
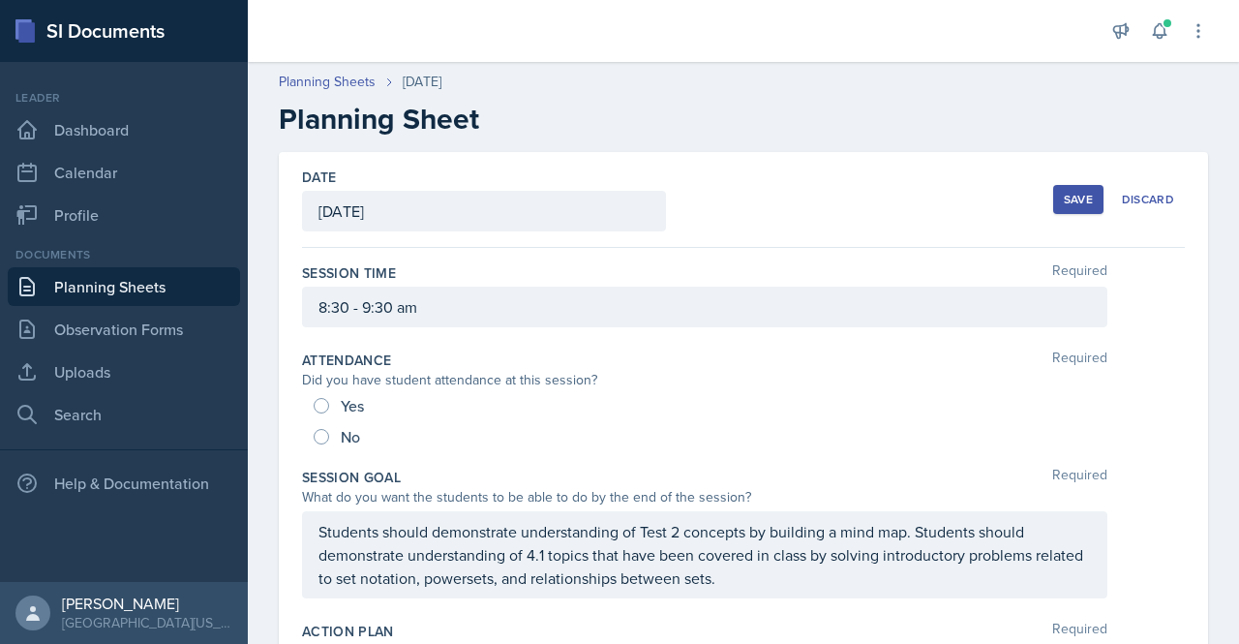
click at [327, 425] on div "No" at bounding box center [339, 436] width 50 height 31
click at [320, 432] on input "No" at bounding box center [321, 436] width 15 height 15
radio input "true"
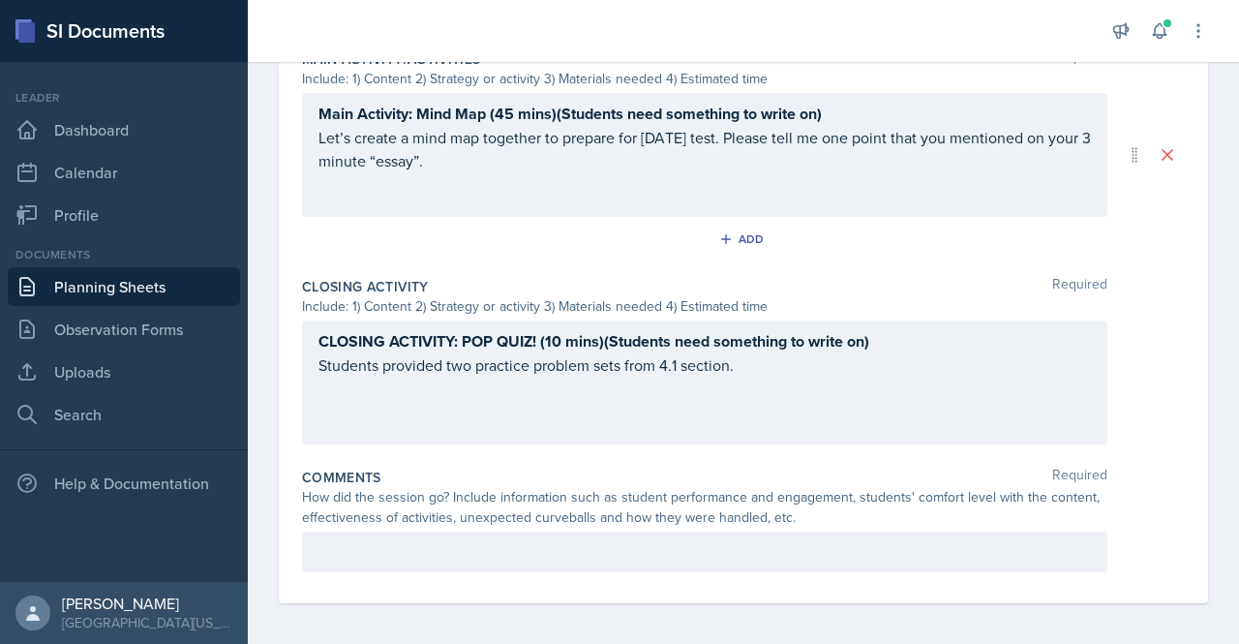
scroll to position [1051, 0]
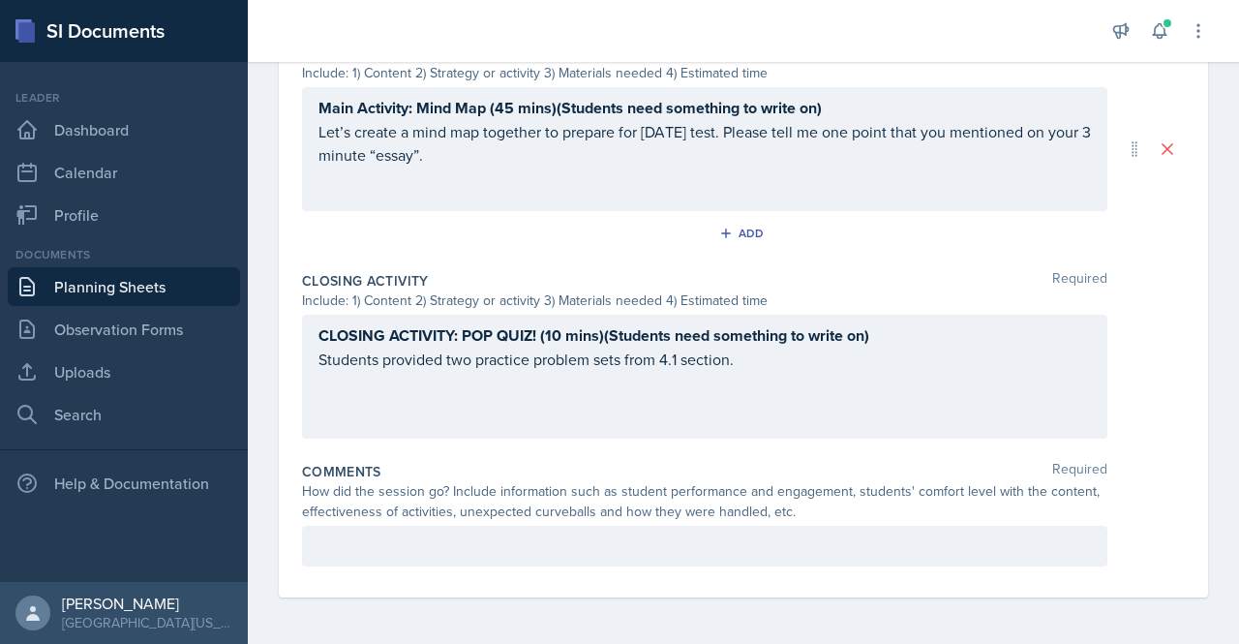
click at [435, 549] on p at bounding box center [704, 545] width 772 height 23
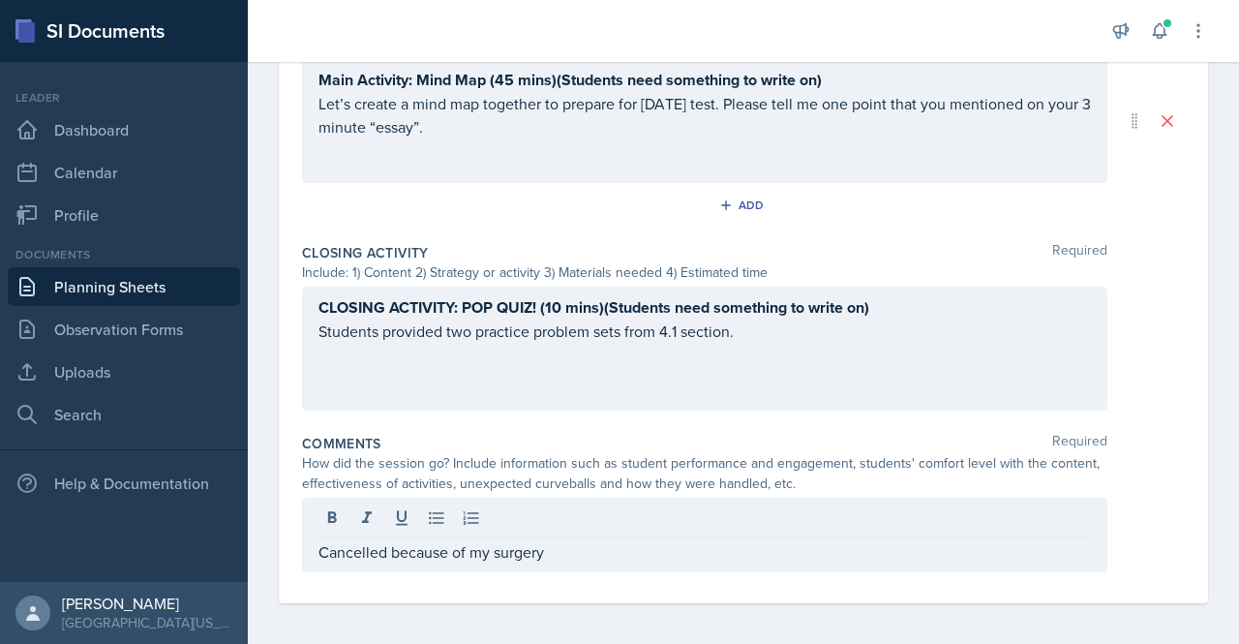
scroll to position [0, 0]
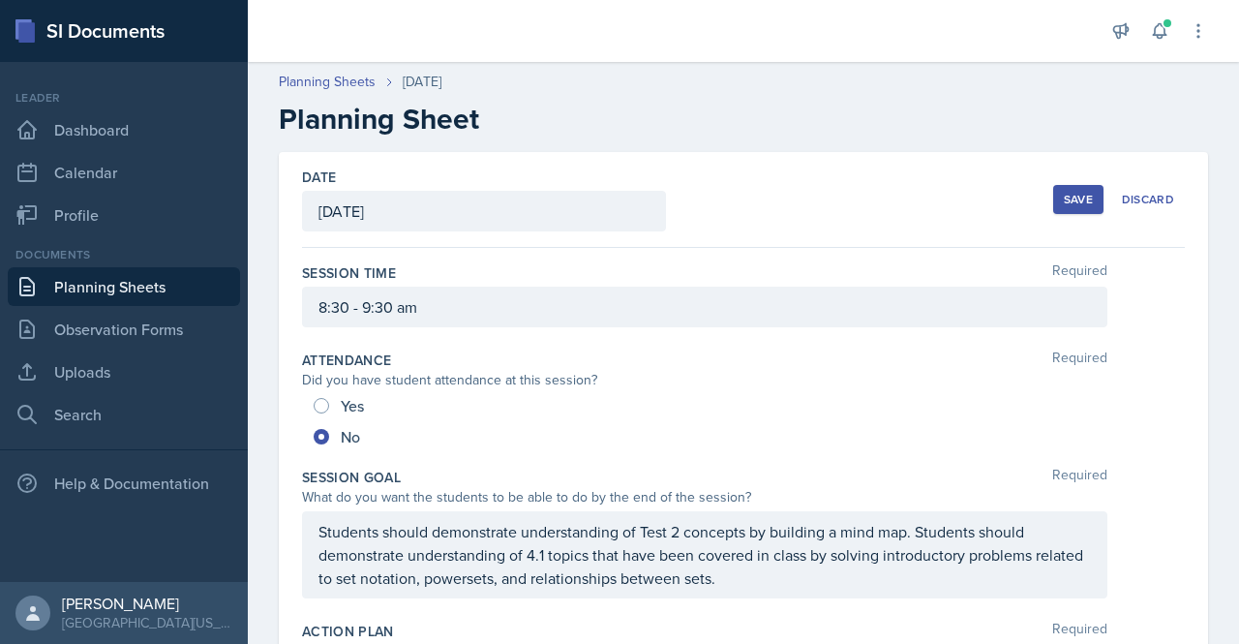
click at [1064, 196] on div "Save" at bounding box center [1078, 199] width 29 height 15
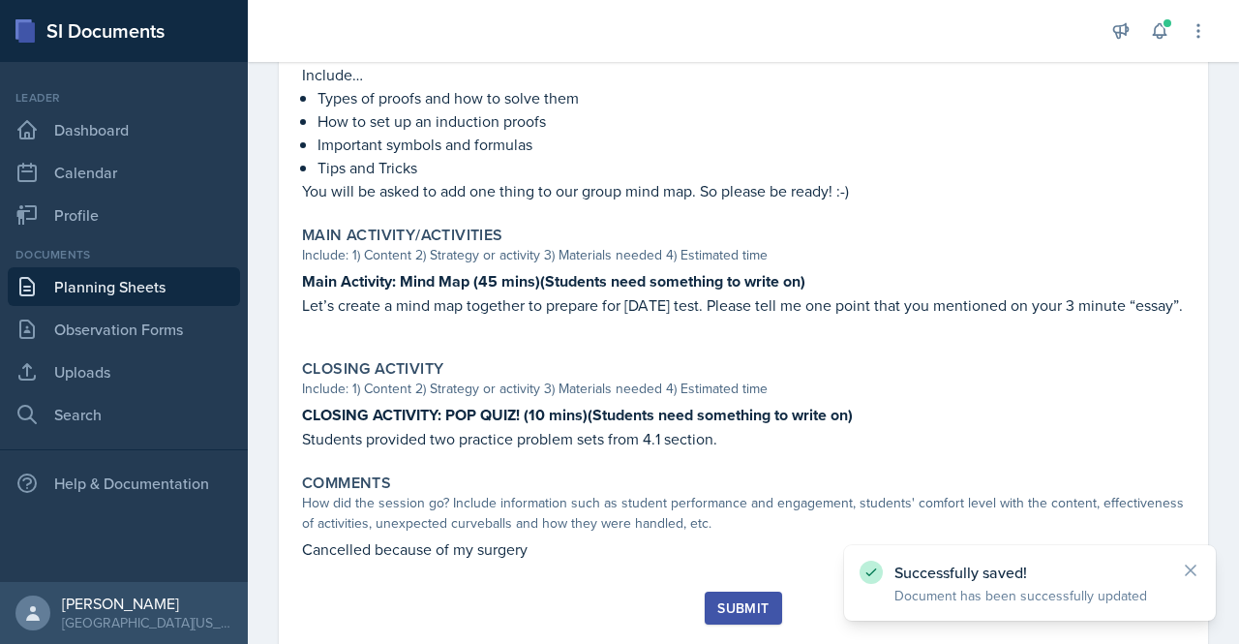
scroll to position [848, 0]
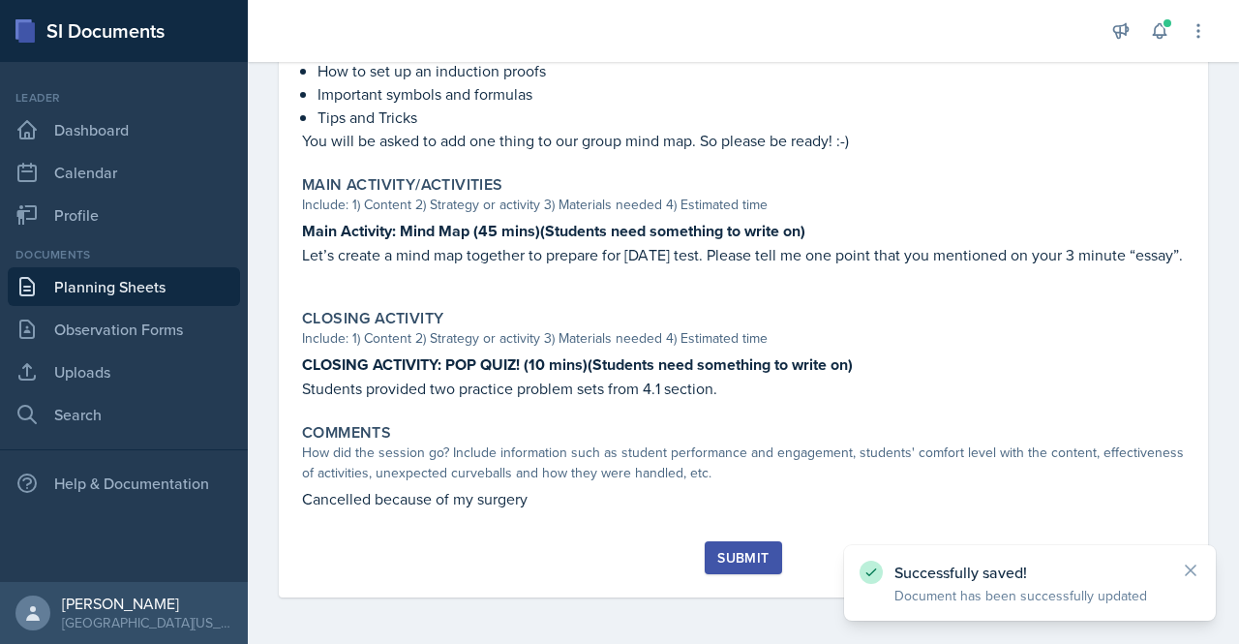
click at [738, 565] on div "Submit" at bounding box center [742, 557] width 51 height 15
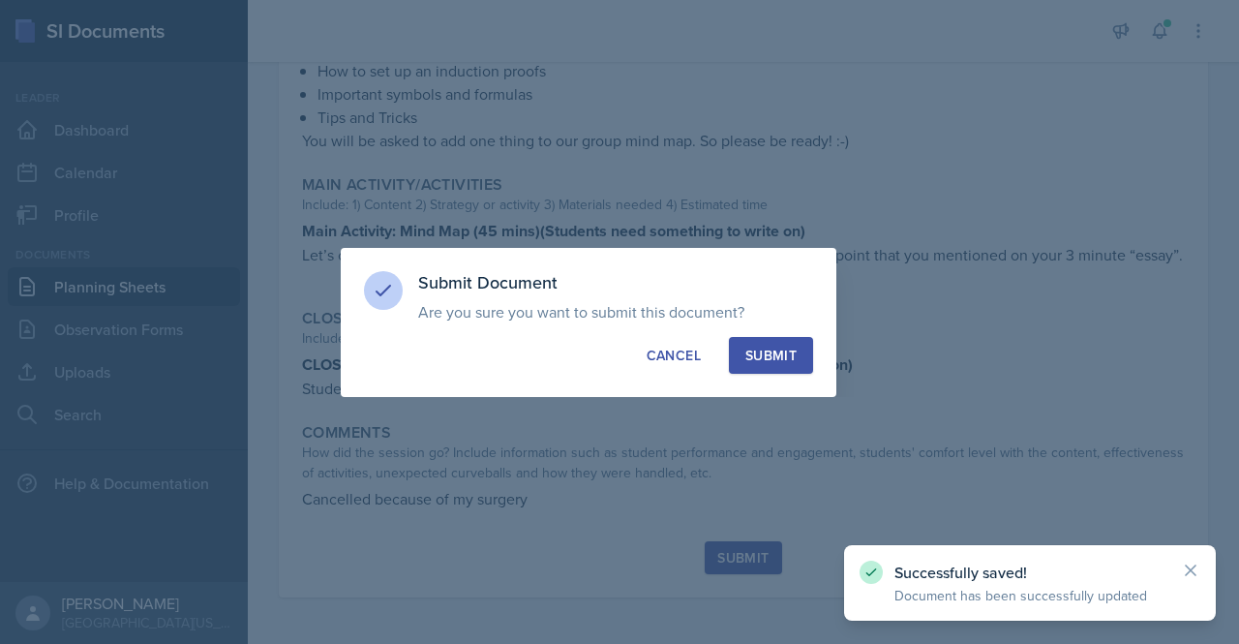
click at [762, 348] on div "Submit" at bounding box center [770, 355] width 51 height 19
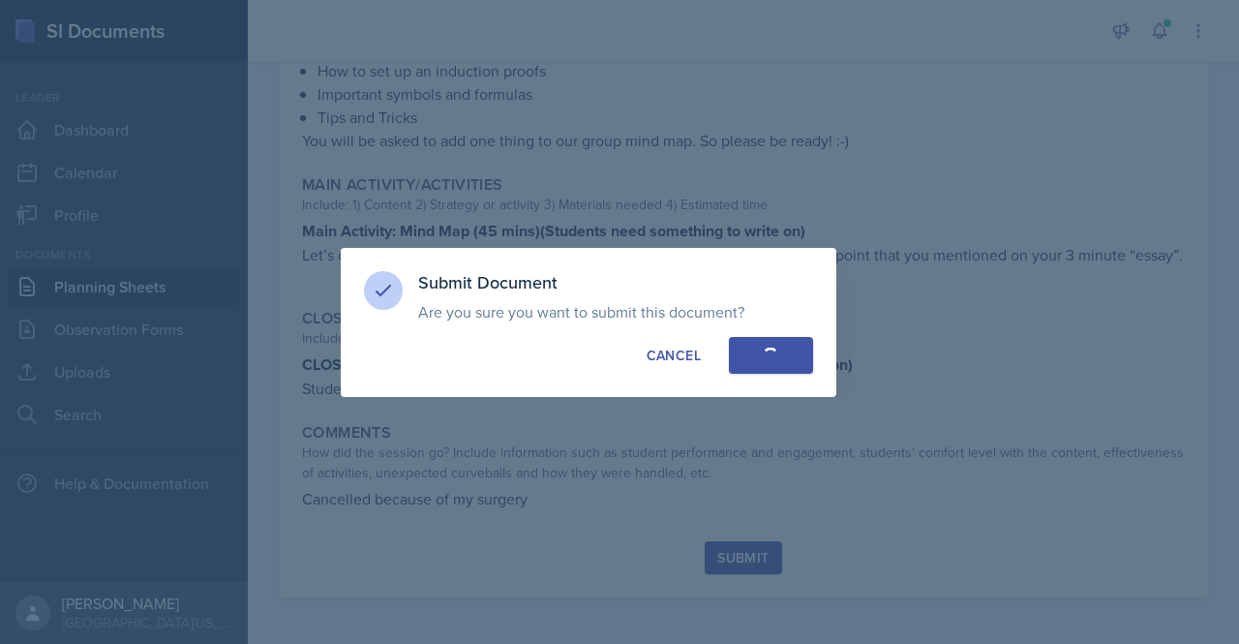
radio input "true"
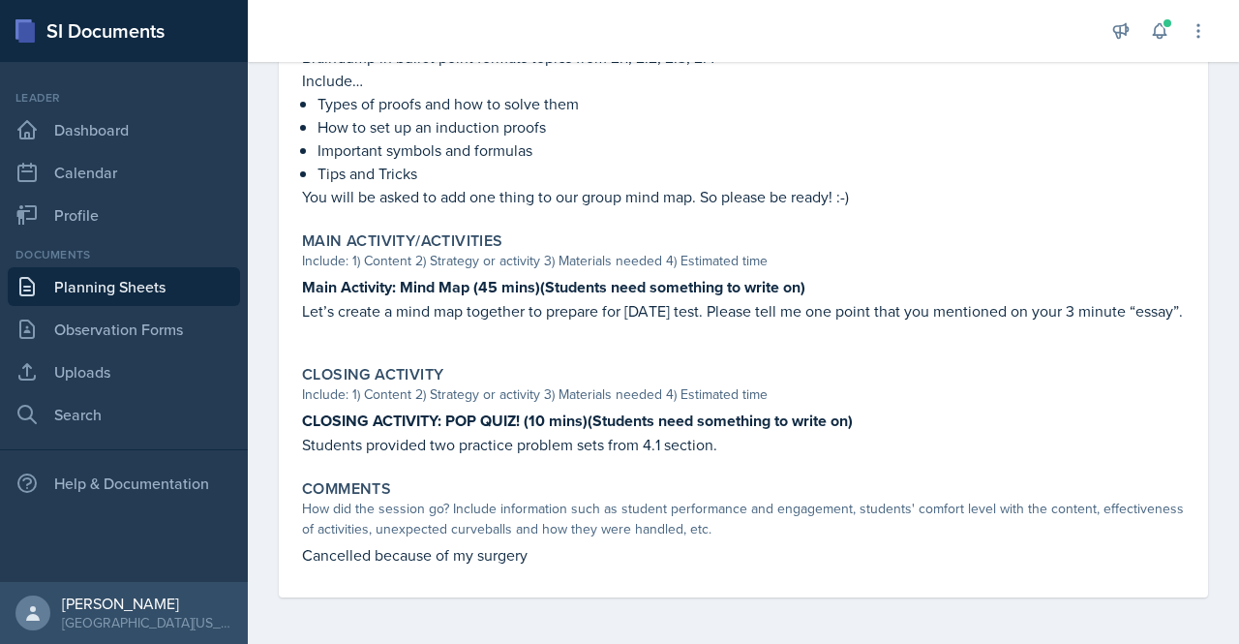
click at [106, 277] on link "Planning Sheets" at bounding box center [124, 286] width 232 height 39
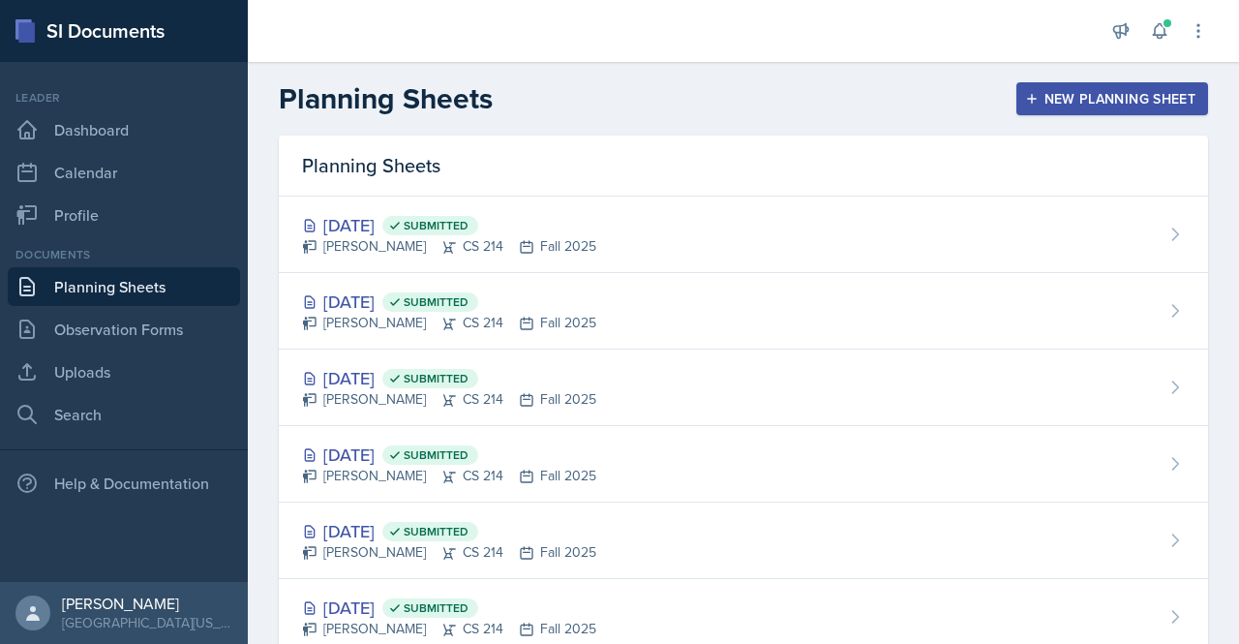
click at [1112, 91] on div "New Planning Sheet" at bounding box center [1112, 98] width 166 height 15
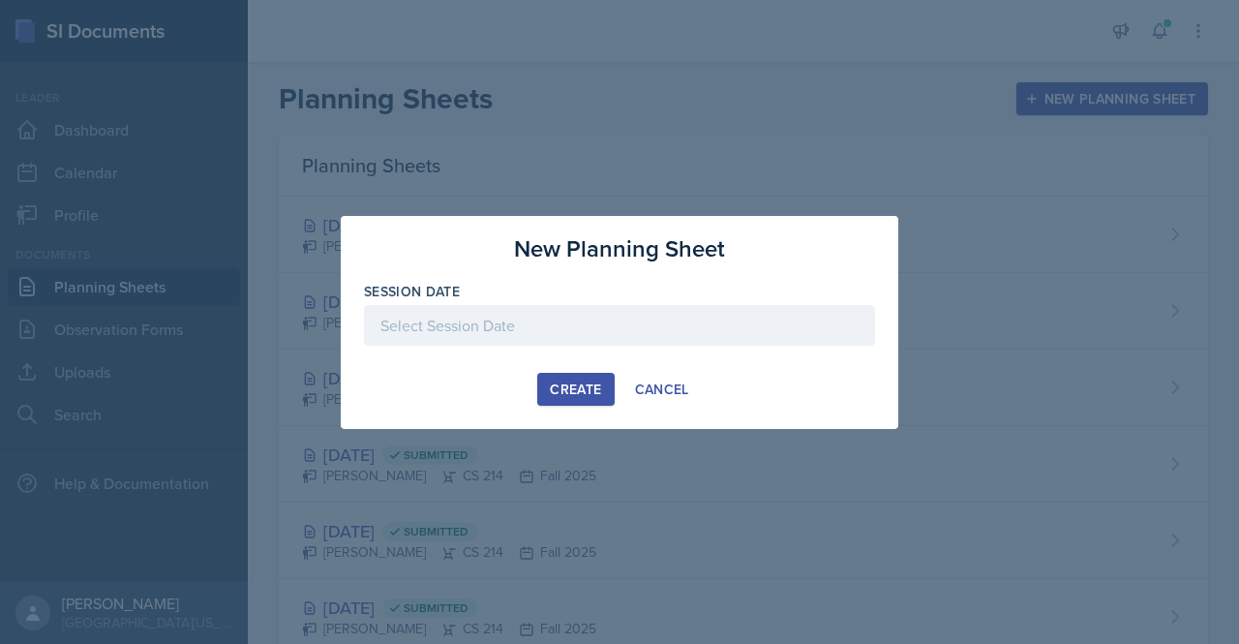
click at [576, 394] on div "Create" at bounding box center [575, 388] width 51 height 15
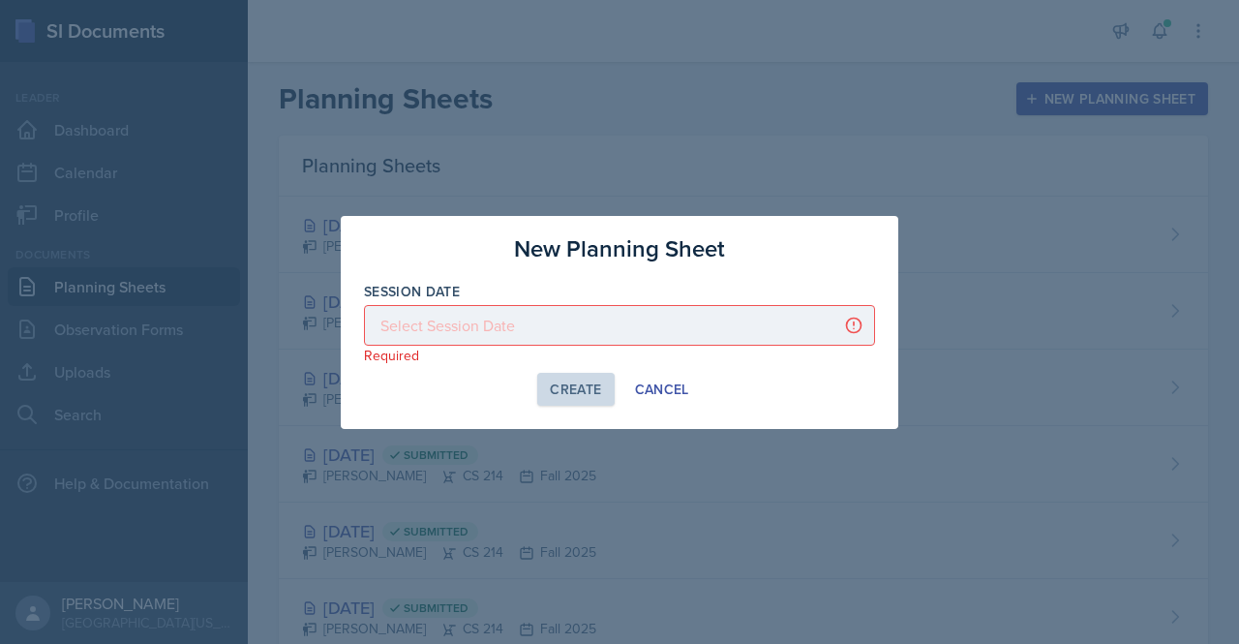
click at [501, 334] on div at bounding box center [619, 325] width 511 height 41
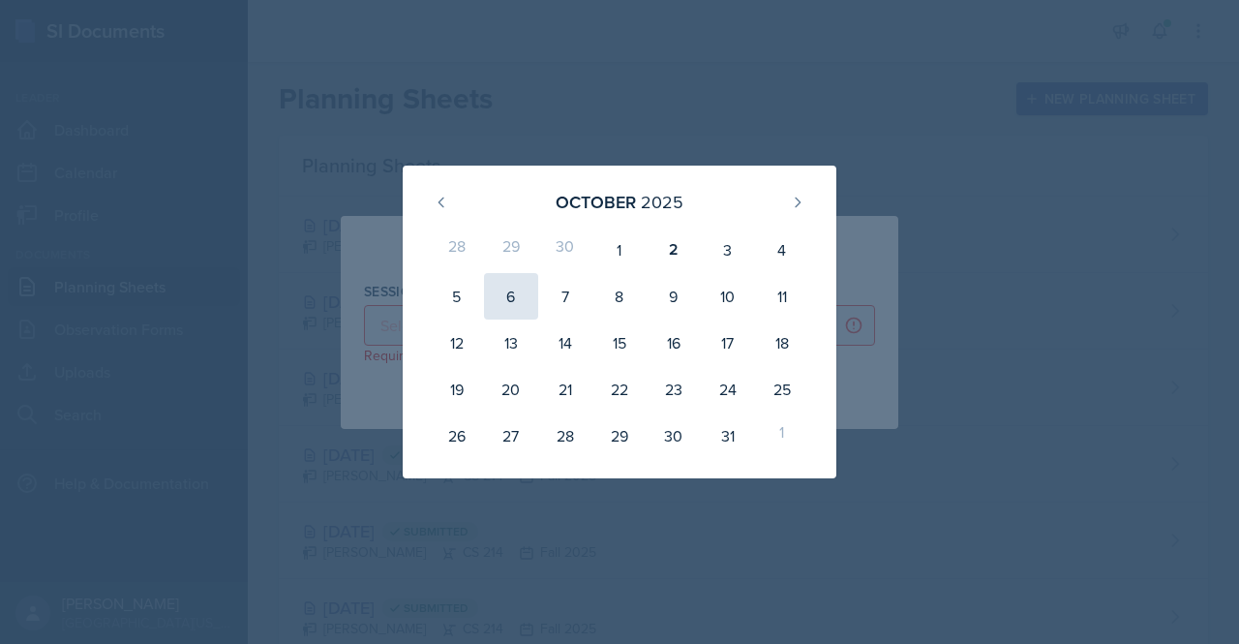
click at [507, 293] on div "6" at bounding box center [511, 296] width 54 height 46
type input "[DATE]"
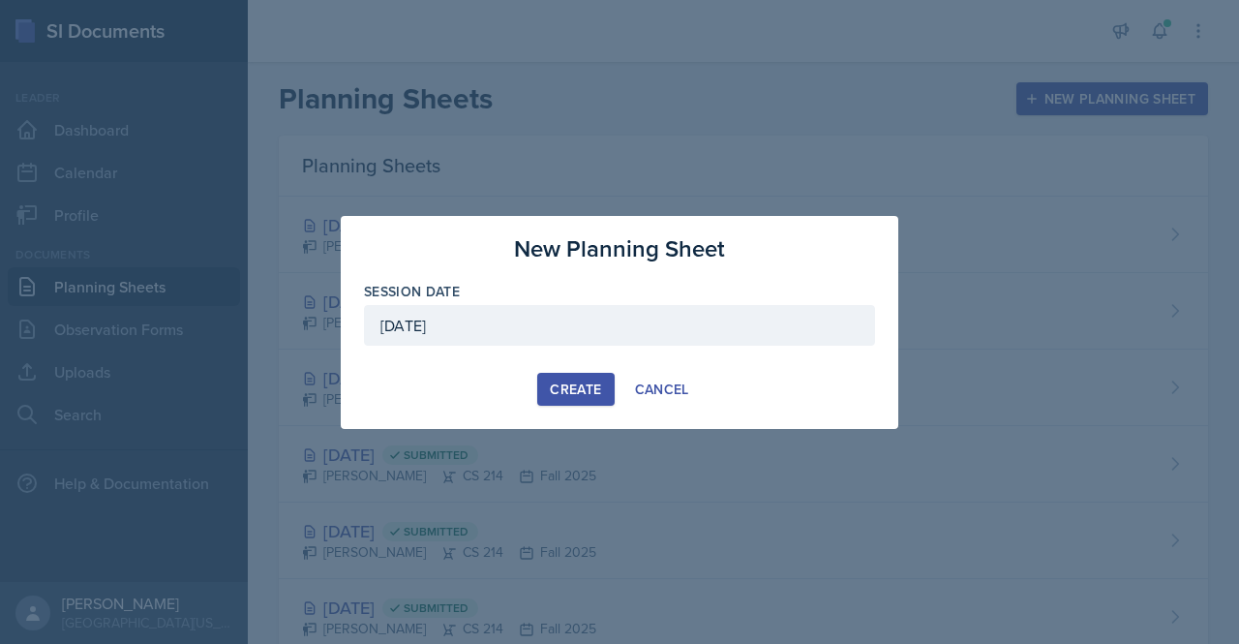
click at [564, 386] on div "Create" at bounding box center [575, 388] width 51 height 15
